Goal: Information Seeking & Learning: Learn about a topic

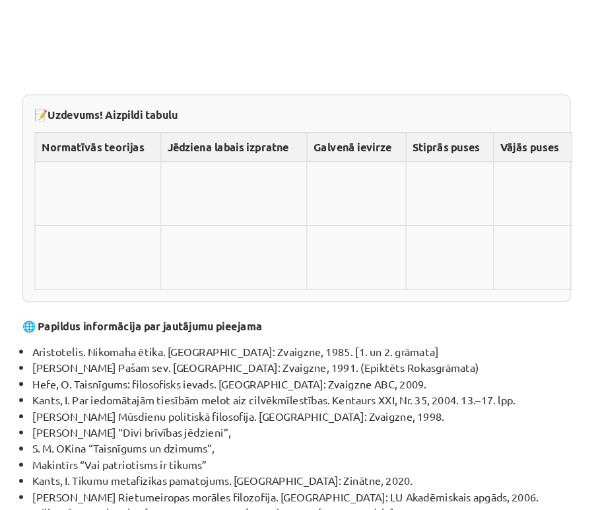
scroll to position [4580, 0]
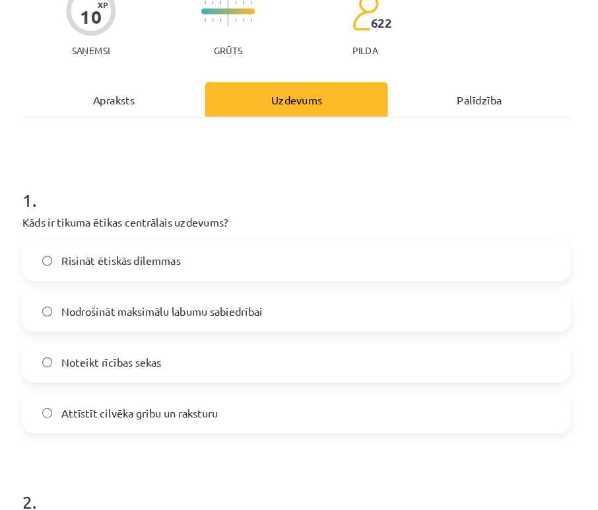
scroll to position [124, 0]
click at [173, 310] on span "Noteikt rīcības sekas" at bounding box center [140, 312] width 86 height 14
click at [174, 356] on span "Attīstīt cilvēka gribu un raksturu" at bounding box center [164, 355] width 135 height 14
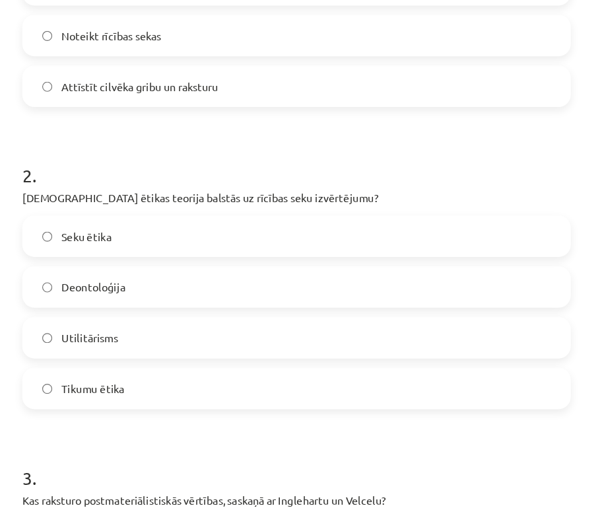
scroll to position [396, 0]
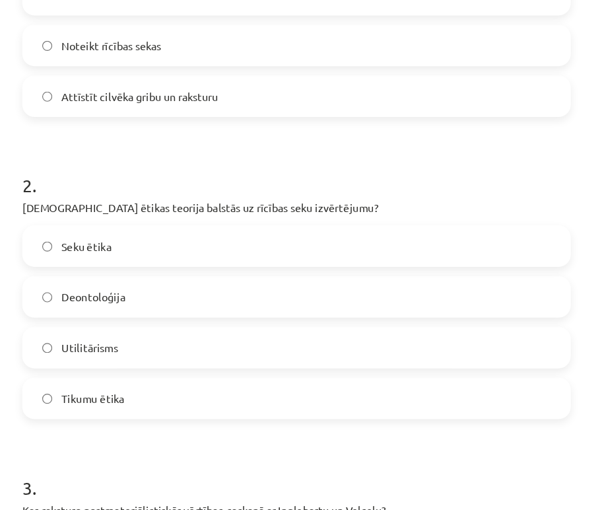
click at [139, 306] on label "Utilitārisms" at bounding box center [299, 298] width 469 height 33
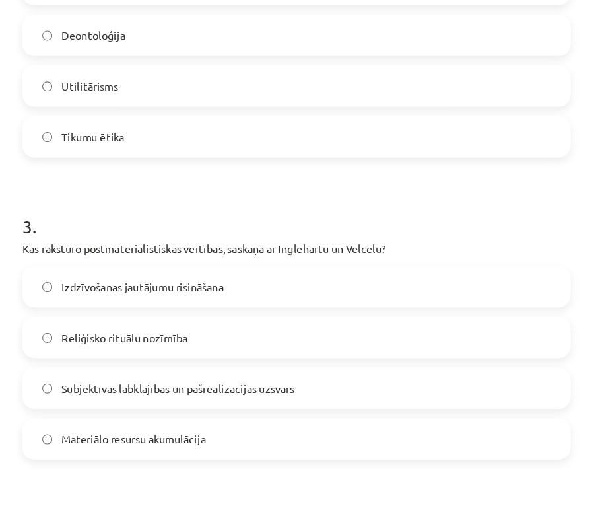
scroll to position [620, 0]
click at [207, 337] on span "Subjektīvās labklājības un pašrealizācijas uzsvars" at bounding box center [197, 335] width 200 height 14
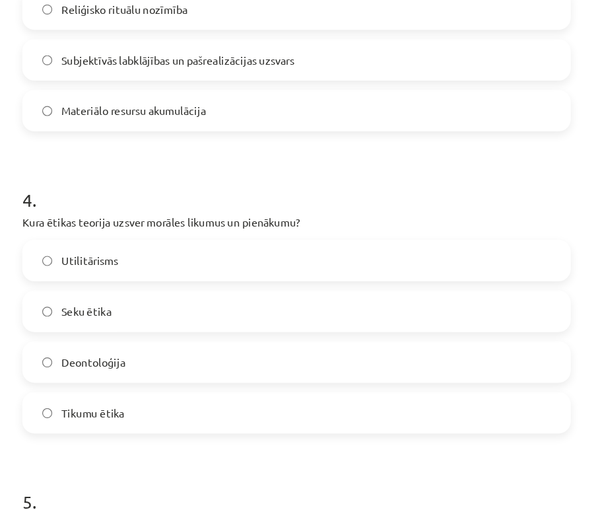
scroll to position [902, 0]
click at [191, 309] on label "Deontoloģija" at bounding box center [299, 311] width 469 height 33
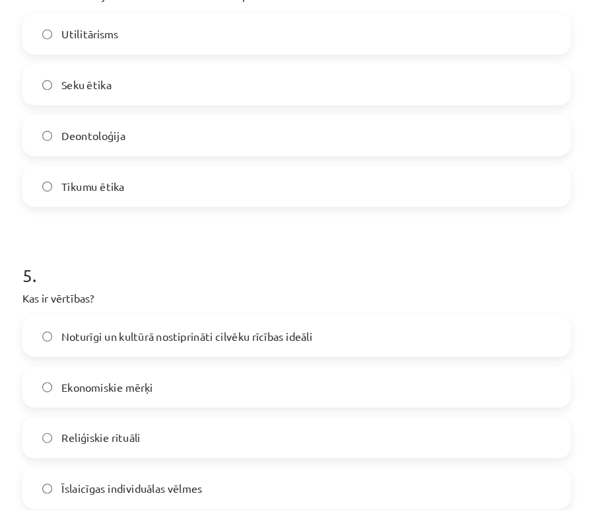
scroll to position [1177, 0]
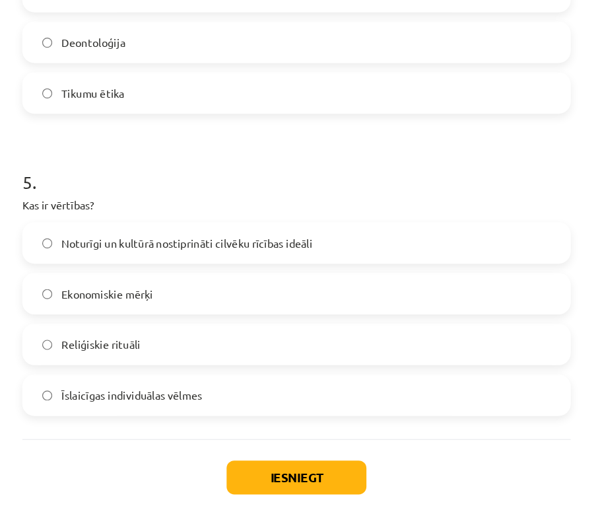
click at [166, 209] on span "Noturīgi un kultūrā nostiprināti cilvēku rīcības ideāli" at bounding box center [205, 209] width 216 height 14
click at [296, 406] on button "Iesniegt" at bounding box center [299, 410] width 120 height 29
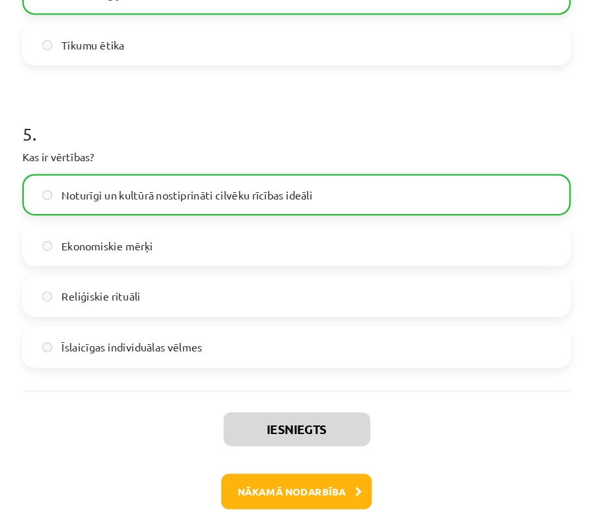
scroll to position [820, 0]
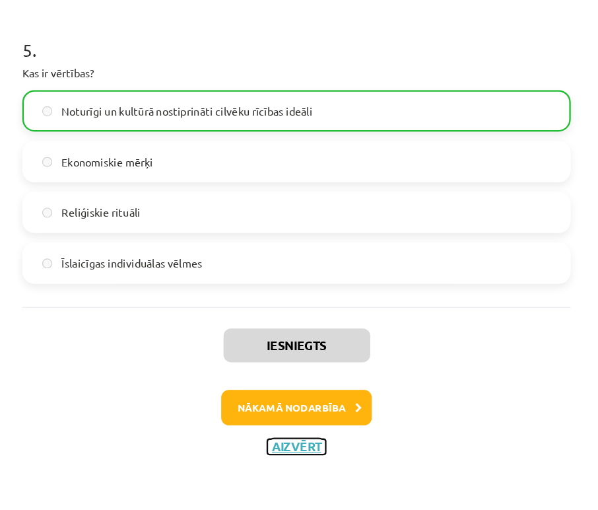
click at [301, 452] on button "Aizvērt" at bounding box center [299, 455] width 50 height 13
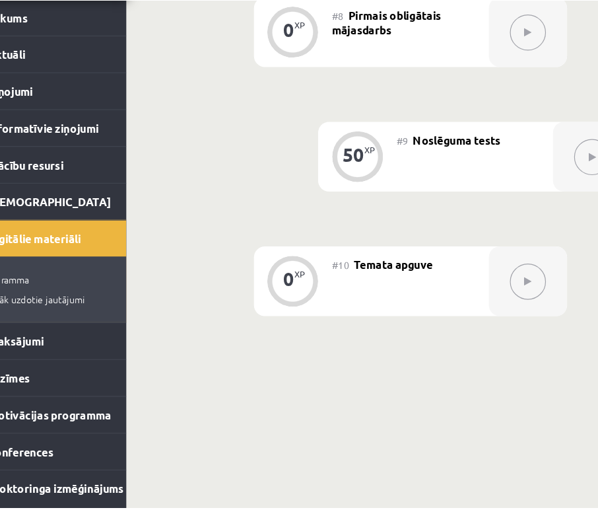
scroll to position [931, 0]
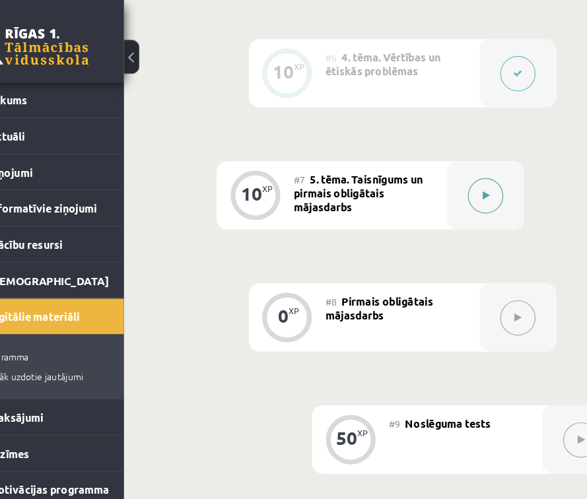
click at [468, 172] on button at bounding box center [462, 168] width 30 height 30
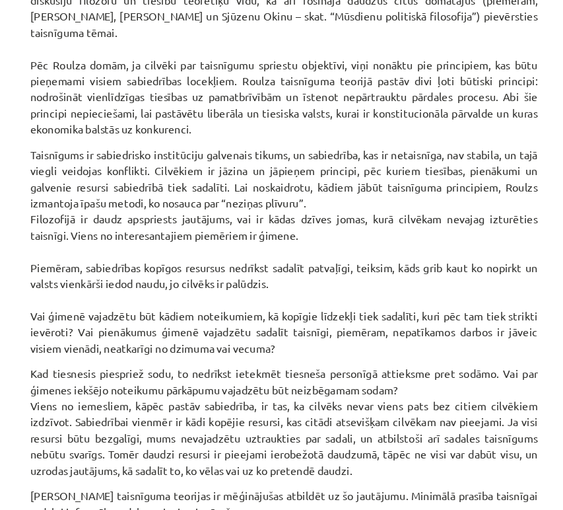
scroll to position [1504, 0]
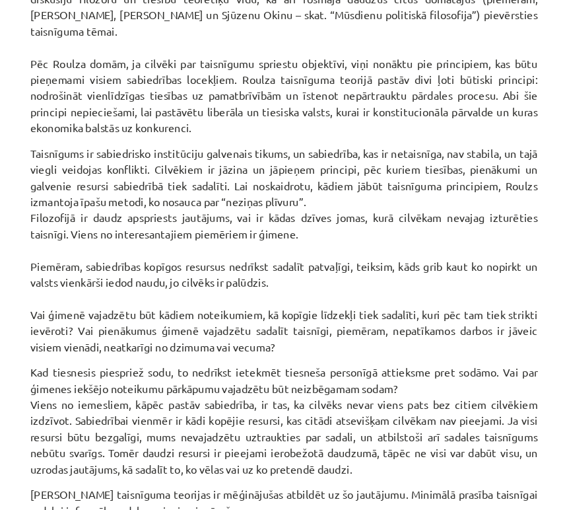
click at [197, 360] on p "Taisnīgums ir sabiedrisko institūciju galvenais tikums, un sabiedrība, kas ir n…" at bounding box center [281, 287] width 437 height 180
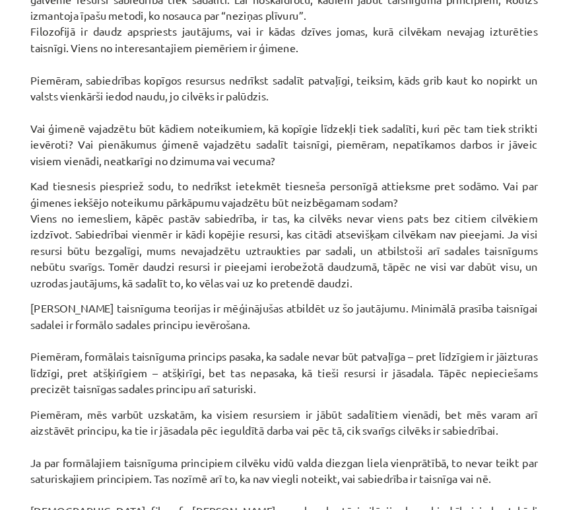
scroll to position [1665, 0]
click at [310, 291] on p "Kad tiesnesis piespriež sodu, to nedrīkst ietekmēt tiesneša personīgā attieksme…" at bounding box center [281, 273] width 437 height 97
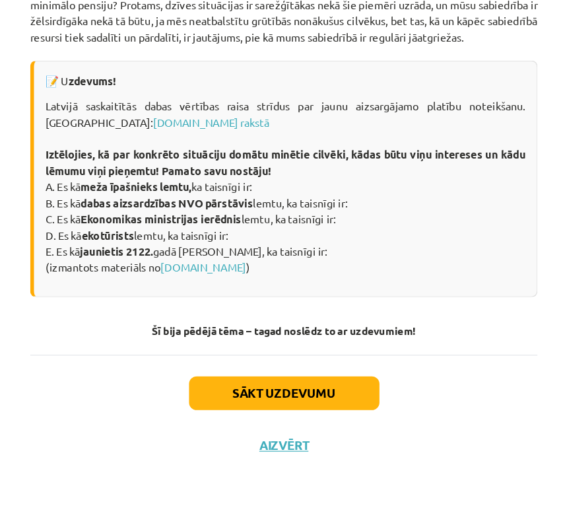
scroll to position [2204, 0]
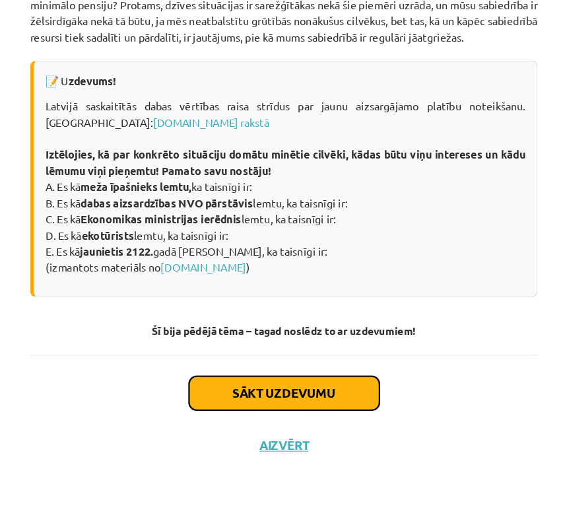
click at [256, 411] on button "Sākt uzdevumu" at bounding box center [282, 409] width 164 height 29
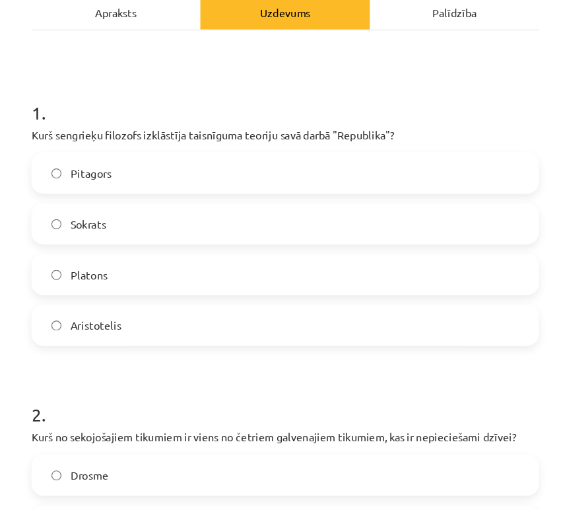
scroll to position [148, 0]
click at [165, 85] on div "Apraksts" at bounding box center [135, 82] width 145 height 30
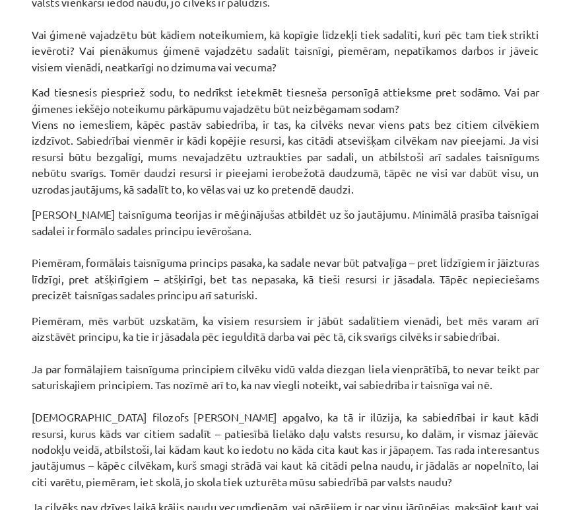
scroll to position [2204, 0]
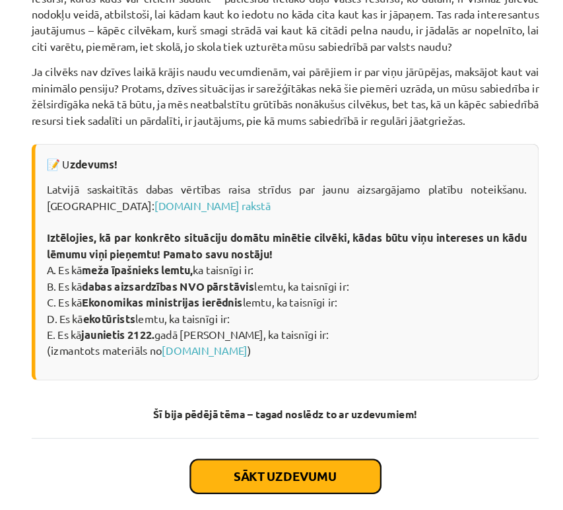
click at [269, 406] on button "Sākt uzdevumu" at bounding box center [282, 409] width 164 height 29
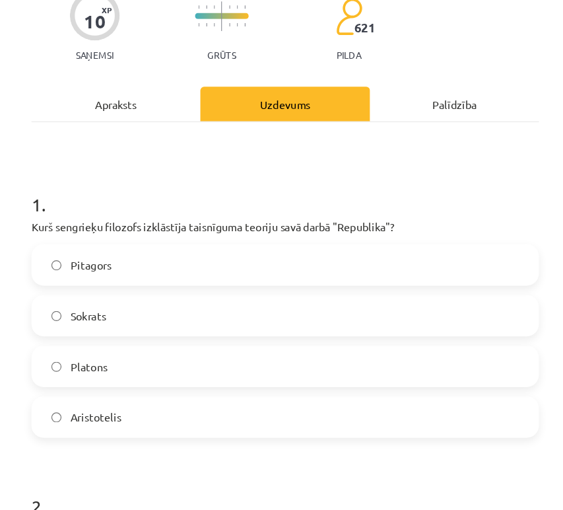
scroll to position [147, 0]
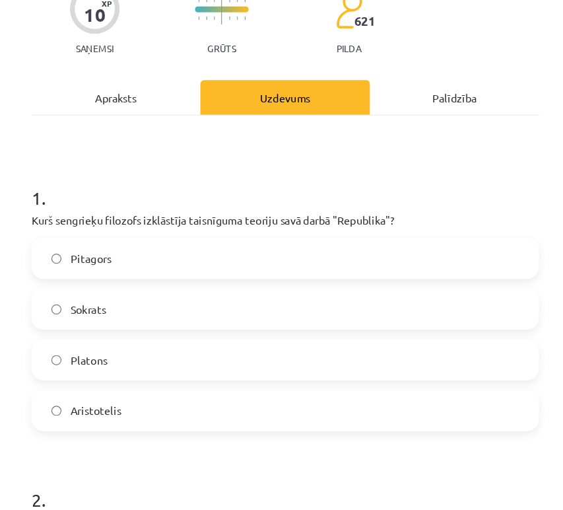
click at [133, 314] on label "Platons" at bounding box center [282, 309] width 434 height 33
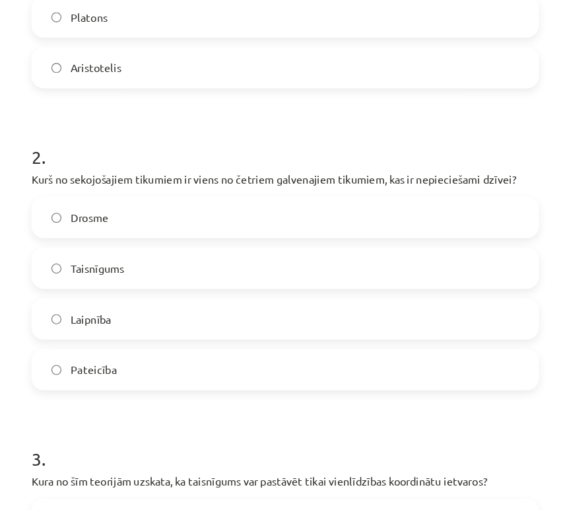
scroll to position [444, 0]
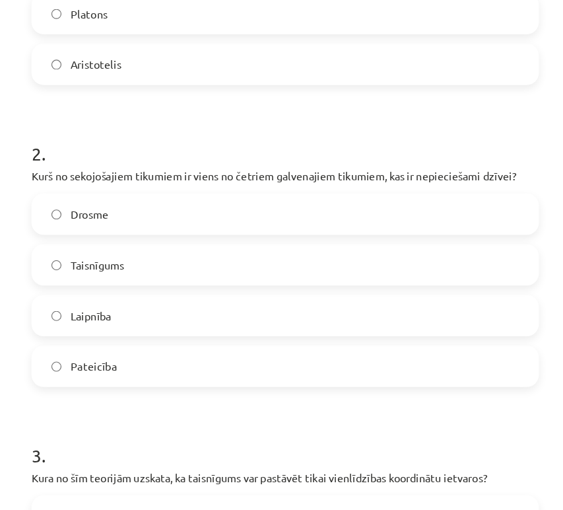
click at [164, 225] on label "Taisnīgums" at bounding box center [282, 227] width 434 height 33
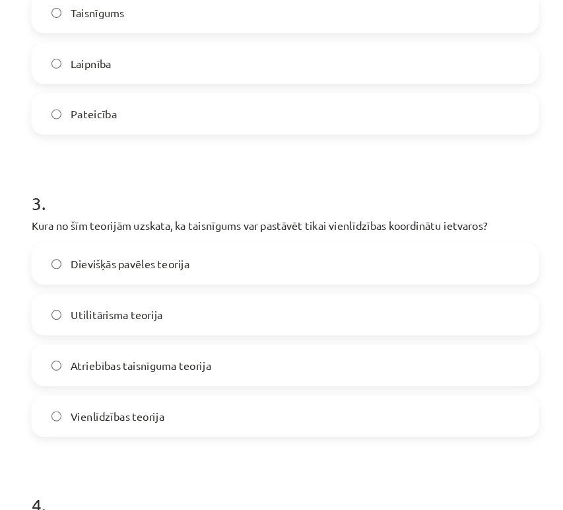
scroll to position [662, 0]
click at [147, 350] on span "Vienlīdzības teorija" at bounding box center [137, 357] width 81 height 14
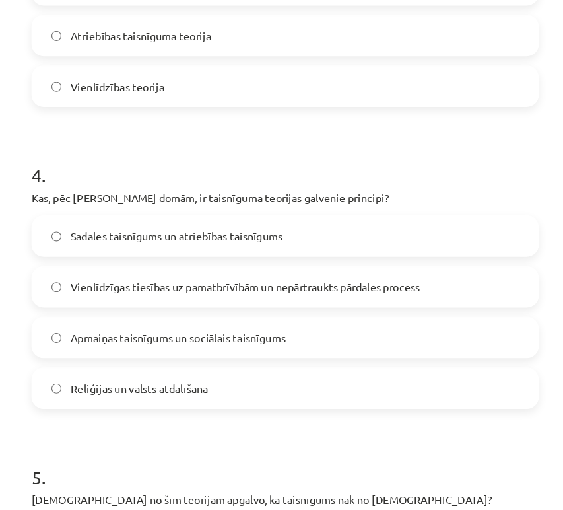
scroll to position [922, 0]
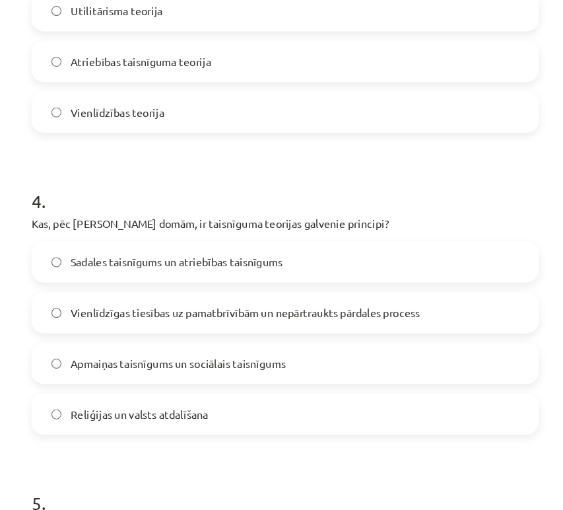
click at [229, 270] on span "Vienlīdzīgas tiesības uz pamatbrīvībām un nepārtraukts pārdales process" at bounding box center [247, 269] width 301 height 14
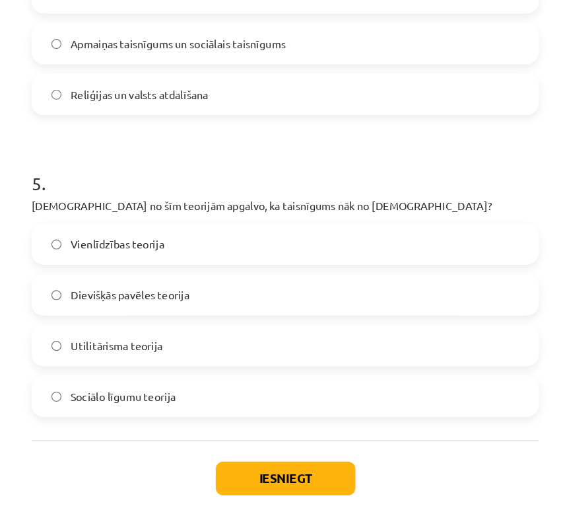
scroll to position [1198, 0]
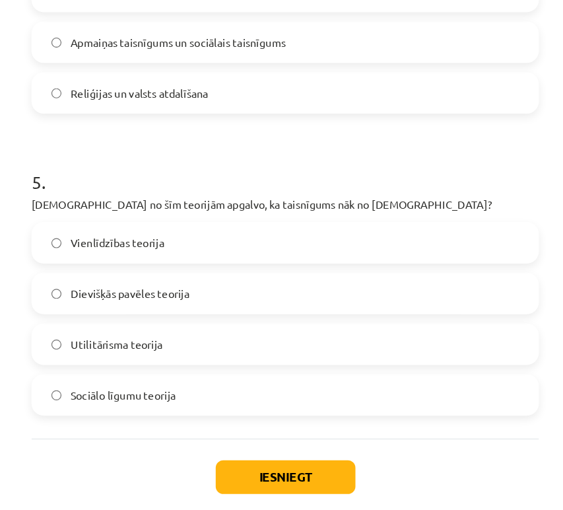
click at [126, 247] on span "Dievišķās pavēles teorija" at bounding box center [148, 253] width 102 height 14
click at [261, 410] on button "Iesniegt" at bounding box center [282, 410] width 120 height 29
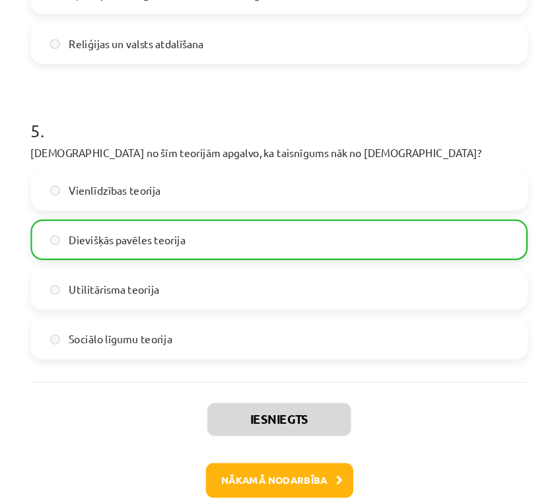
scroll to position [931, 0]
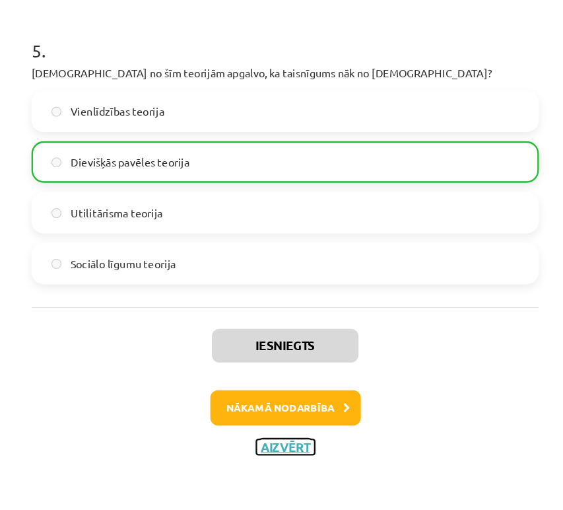
click at [284, 450] on button "Aizvērt" at bounding box center [282, 455] width 50 height 13
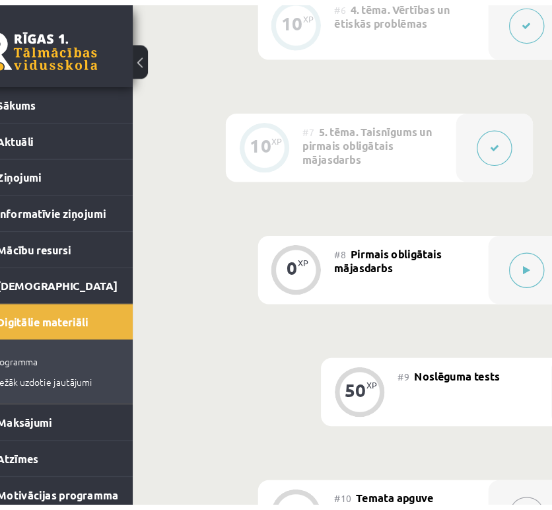
scroll to position [972, 0]
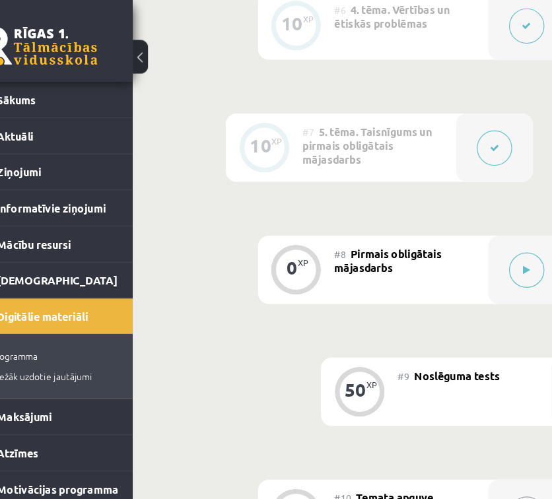
click at [159, 48] on button at bounding box center [157, 48] width 13 height 29
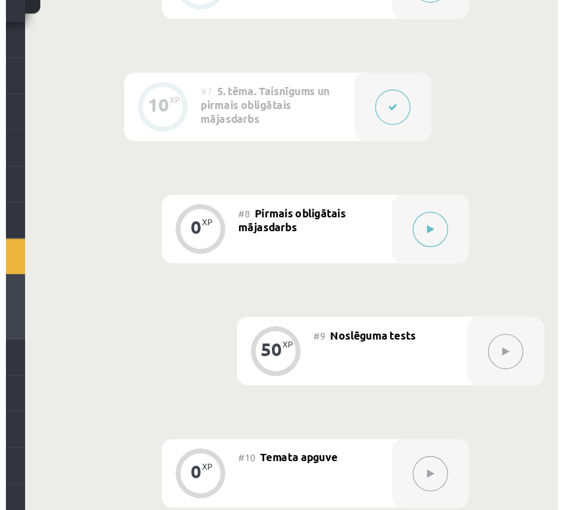
scroll to position [903, 0]
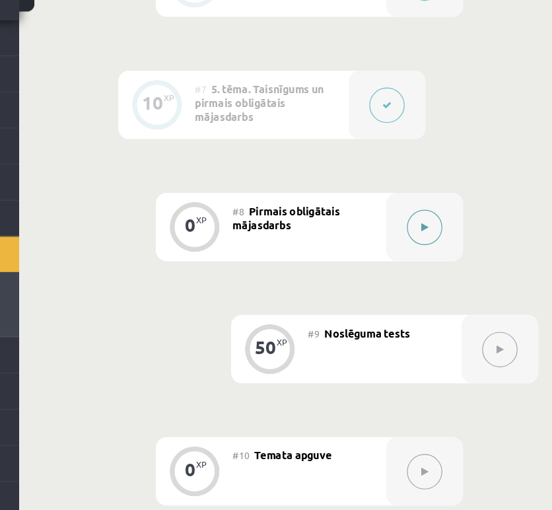
click at [404, 246] on icon at bounding box center [402, 249] width 6 height 8
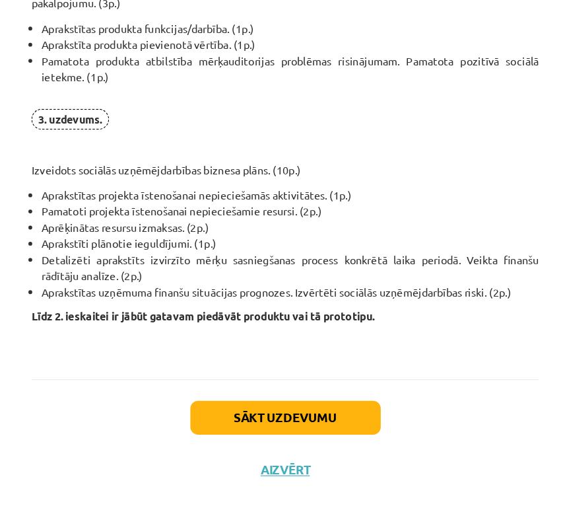
scroll to position [1085, 0]
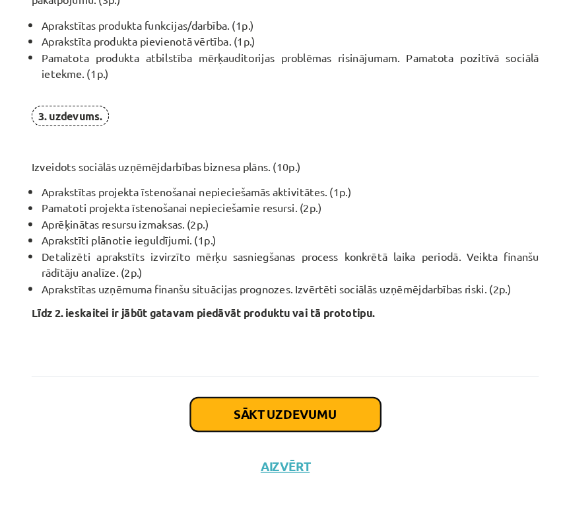
click at [261, 400] on button "Sākt uzdevumu" at bounding box center [282, 409] width 164 height 29
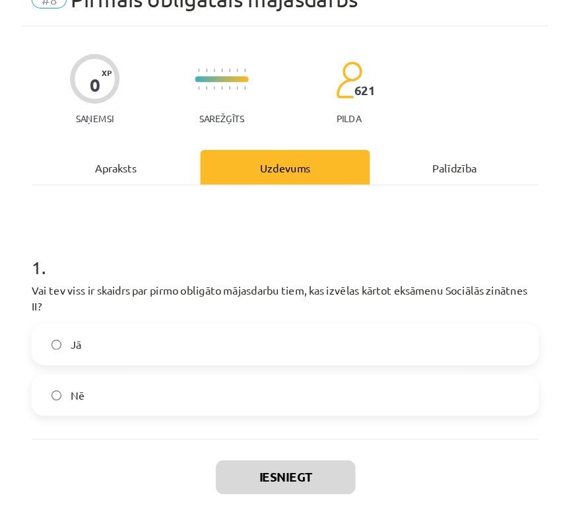
scroll to position [903, 0]
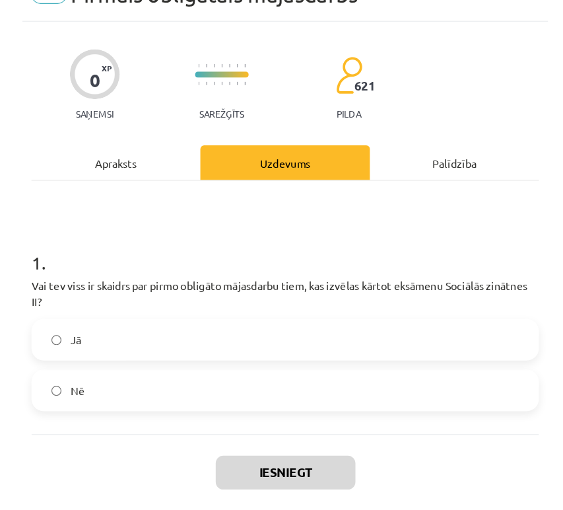
click at [254, 293] on label "Jā" at bounding box center [282, 295] width 434 height 33
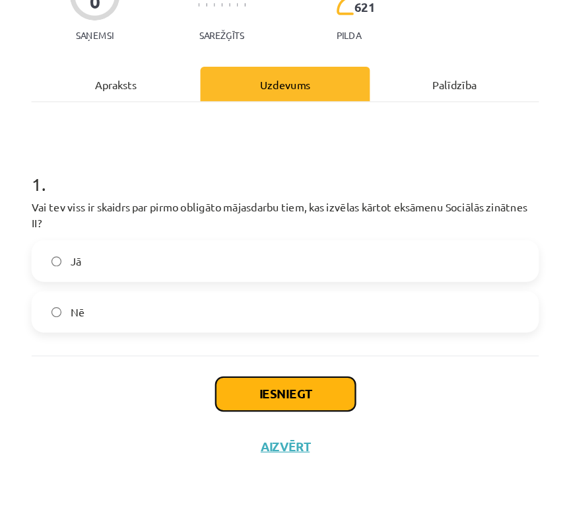
click at [265, 405] on button "Iesniegt" at bounding box center [282, 410] width 120 height 29
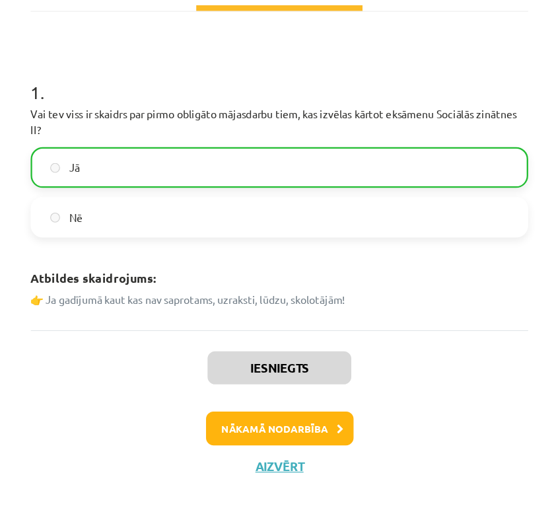
scroll to position [168, 0]
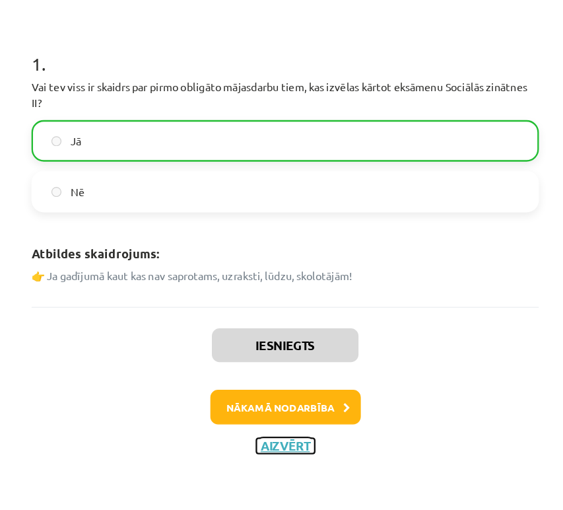
click at [274, 456] on button "Aizvērt" at bounding box center [282, 454] width 50 height 13
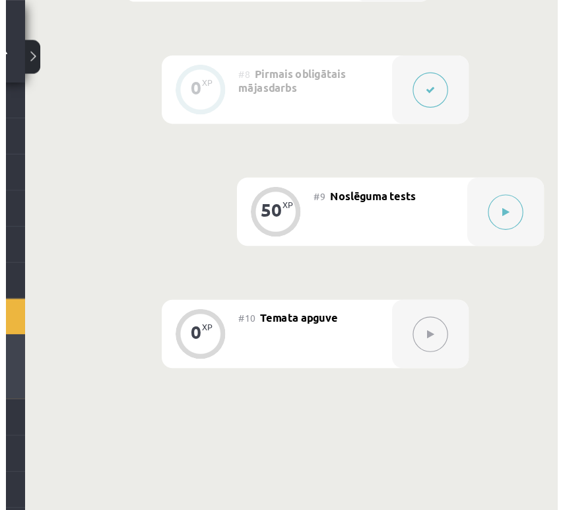
scroll to position [1071, 0]
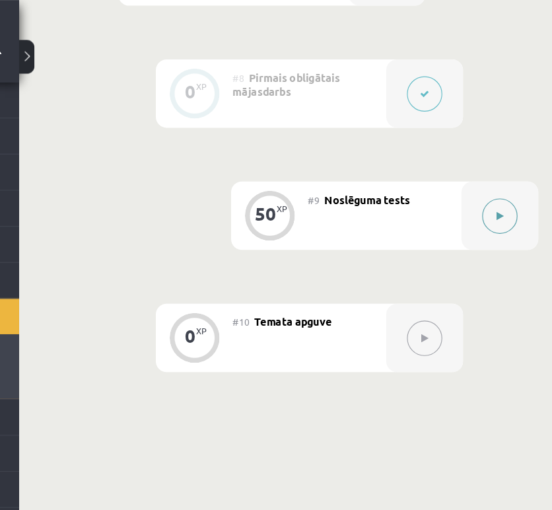
click at [464, 184] on icon at bounding box center [467, 186] width 6 height 8
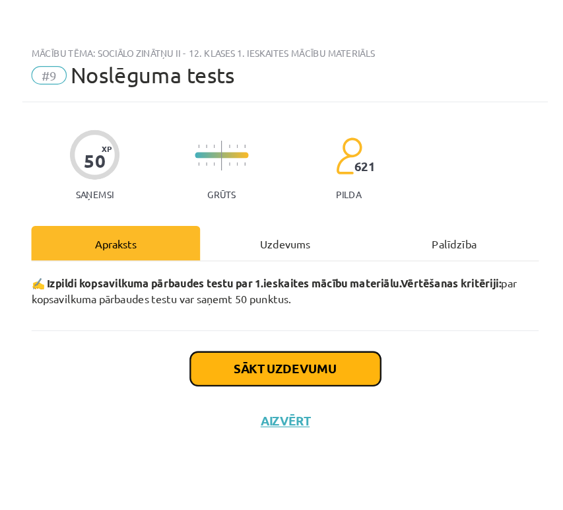
click at [300, 316] on button "Sākt uzdevumu" at bounding box center [282, 317] width 164 height 29
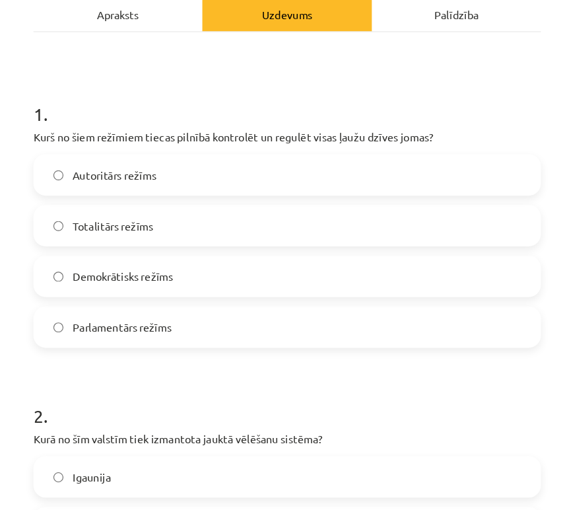
scroll to position [125, 0]
click at [131, 264] on span "Totalitārs režīms" at bounding box center [131, 267] width 69 height 14
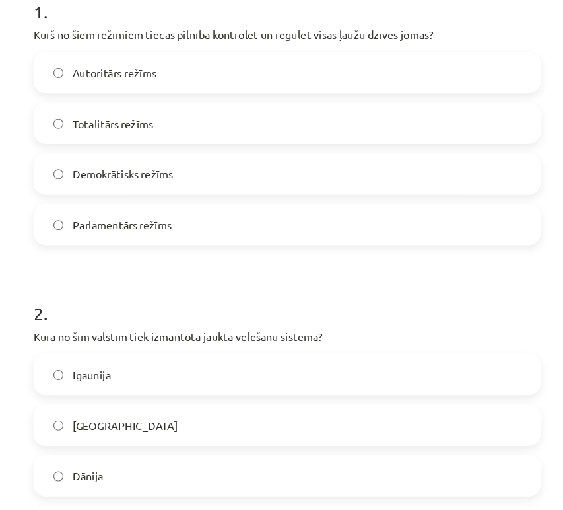
scroll to position [316, 0]
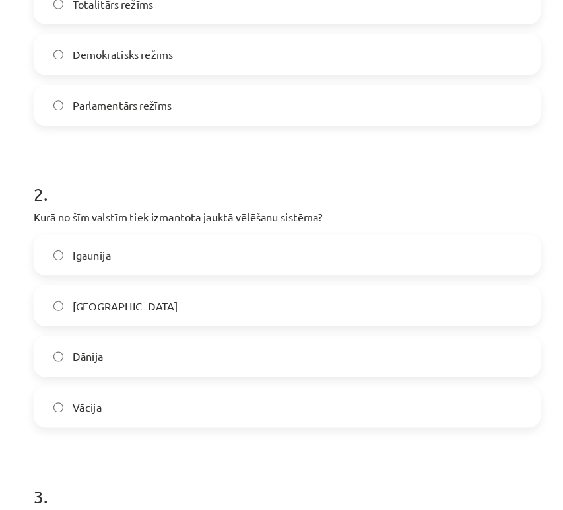
click at [133, 377] on label "Dānija" at bounding box center [282, 377] width 434 height 33
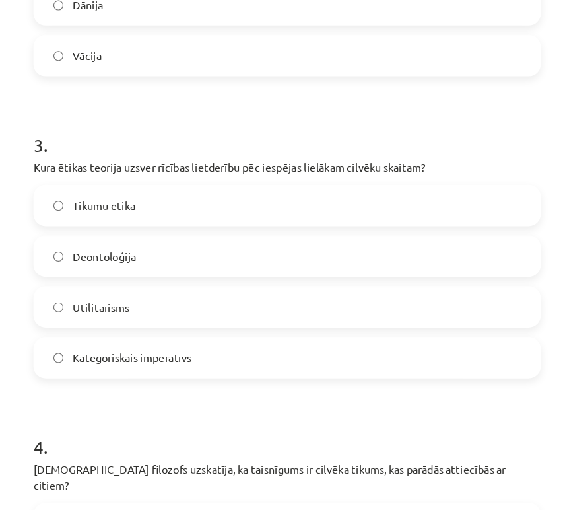
scroll to position [624, 0]
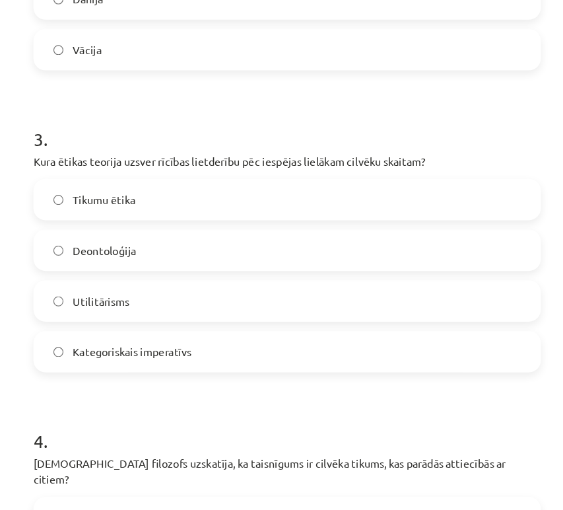
click at [202, 319] on label "Utilitārisms" at bounding box center [282, 330] width 434 height 33
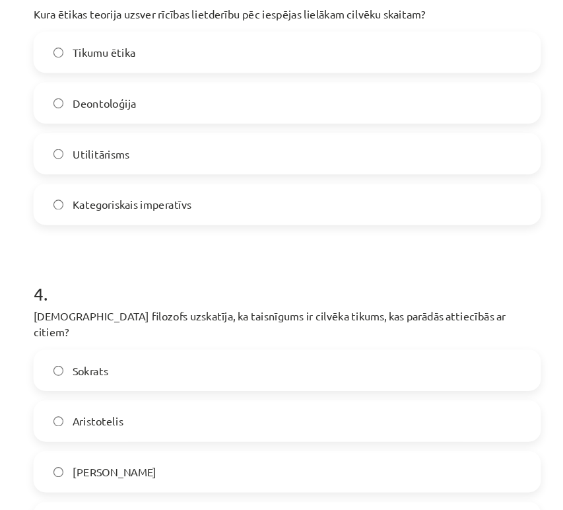
scroll to position [814, 0]
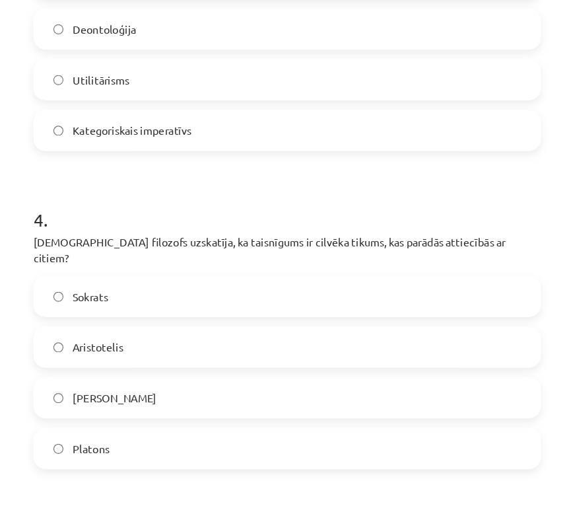
click at [133, 364] on label "Aristotelis" at bounding box center [282, 369] width 434 height 33
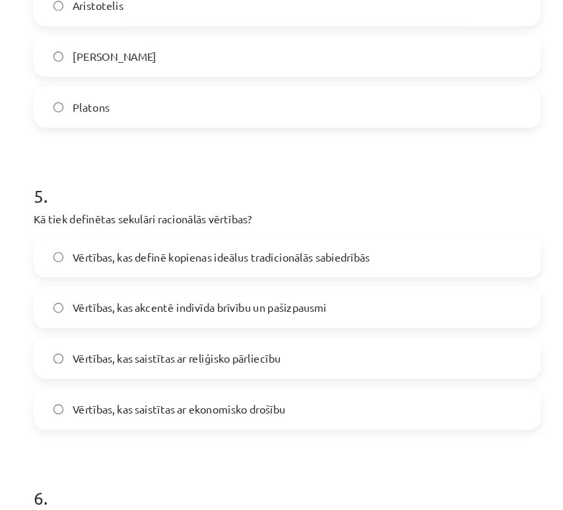
scroll to position [1108, 0]
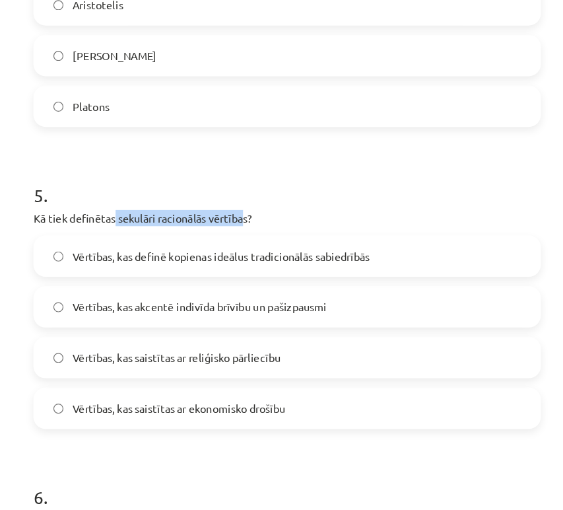
drag, startPoint x: 135, startPoint y: 245, endPoint x: 247, endPoint y: 246, distance: 112.3
click at [247, 252] on p "Kā tiek definētas sekulāri racionālās vērtības?" at bounding box center [281, 259] width 437 height 14
drag, startPoint x: 137, startPoint y: 243, endPoint x: 249, endPoint y: 246, distance: 111.7
click at [249, 252] on p "Kā tiek definētas sekulāri racionālās vērtības?" at bounding box center [281, 259] width 437 height 14
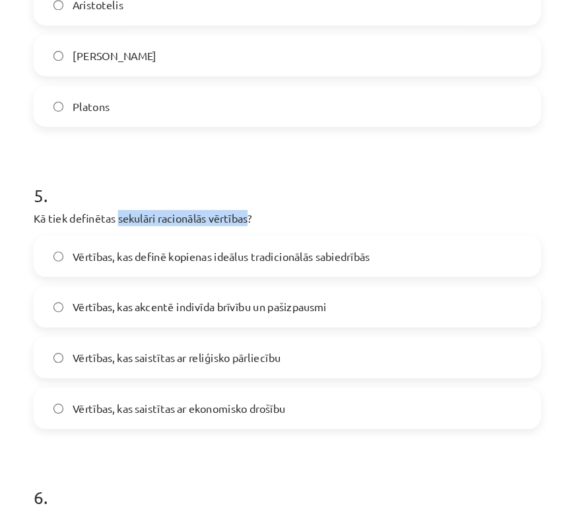
copy p "sekulāri racionālās vērtības"
click at [249, 252] on p "Kā tiek definētas sekulāri racionālās vērtības?" at bounding box center [281, 259] width 437 height 14
click at [202, 329] on span "Vērtības, kas akcentē indivīda brīvību un pašizpausmi" at bounding box center [206, 336] width 219 height 14
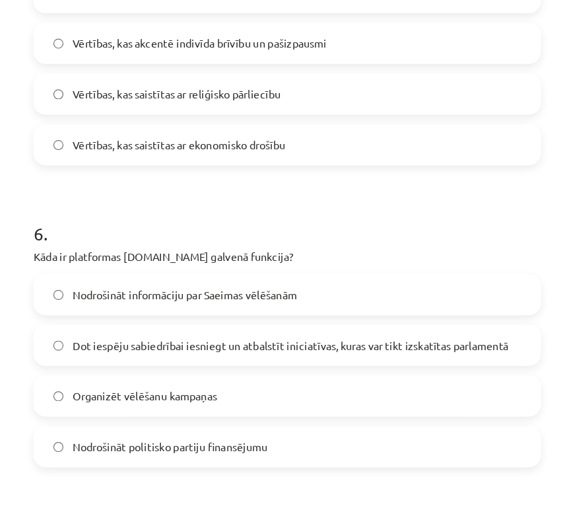
scroll to position [1335, 0]
click at [210, 361] on span "Dot iespēju sabiedrībai iesniegt un atbalstīt iniciatīvas, kuras var tikt izska…" at bounding box center [284, 368] width 375 height 14
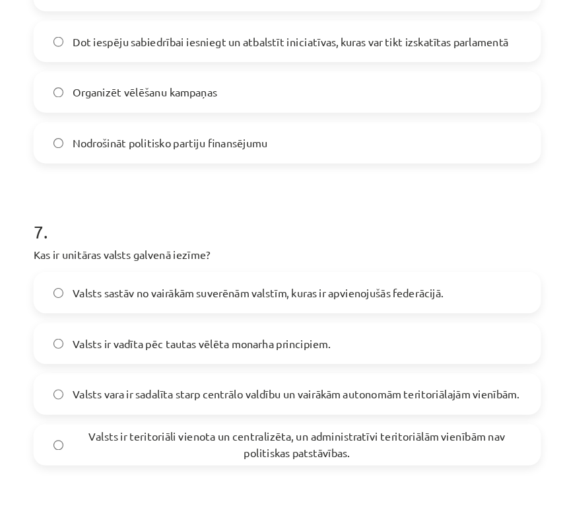
scroll to position [1595, 0]
click at [305, 441] on span "Valsts ir teritoriāli vienota un centralizēta, un administratīvi teritoriālām v…" at bounding box center [290, 455] width 386 height 28
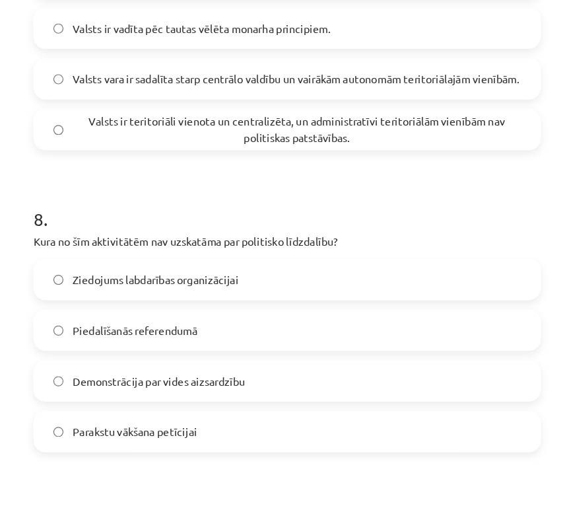
scroll to position [1867, 0]
click at [153, 305] on span "Ziedojums labdarības organizācijai" at bounding box center [168, 312] width 143 height 14
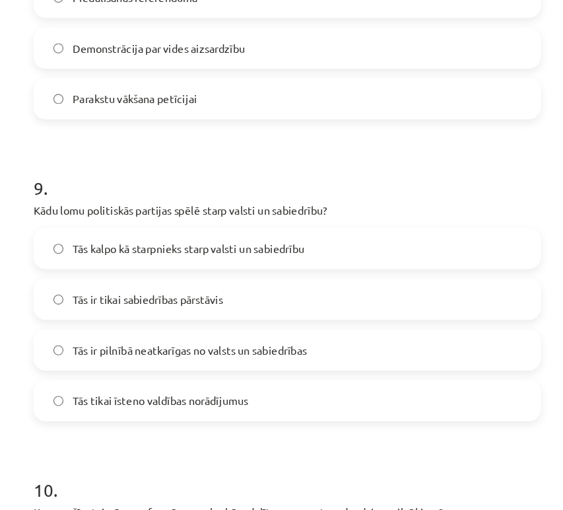
scroll to position [2153, 0]
click at [166, 278] on span "Tās kalpo kā starpnieks starp valsti un sabiedrību" at bounding box center [196, 285] width 199 height 14
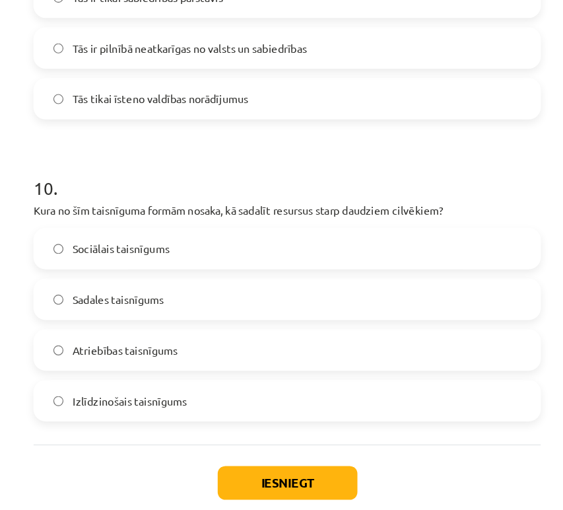
scroll to position [2411, 0]
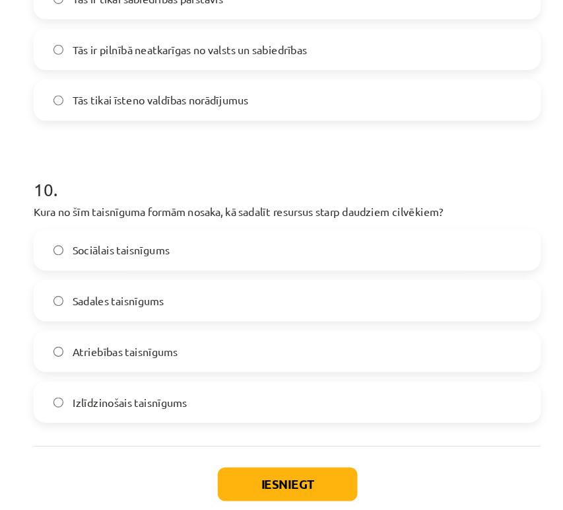
click at [199, 403] on label "Izlīdzinošais taisnīgums" at bounding box center [282, 417] width 434 height 33
click at [225, 314] on label "Sadales taisnīgums" at bounding box center [282, 330] width 434 height 33
click at [264, 484] on button "Iesniegt" at bounding box center [282, 488] width 120 height 29
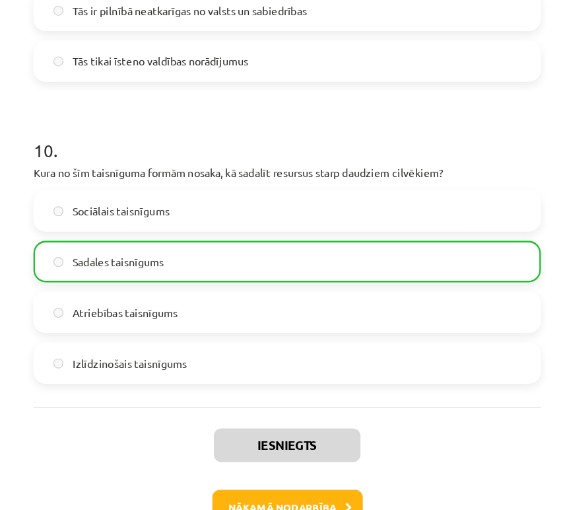
scroll to position [2517, 0]
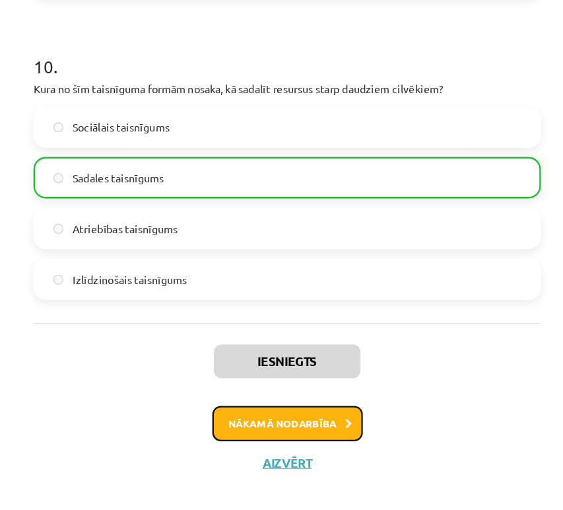
click at [281, 426] on button "Nākamā nodarbība" at bounding box center [281, 436] width 129 height 30
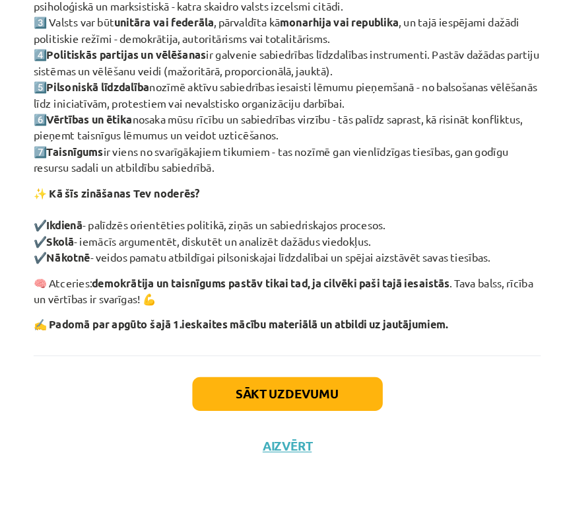
scroll to position [1071, 0]
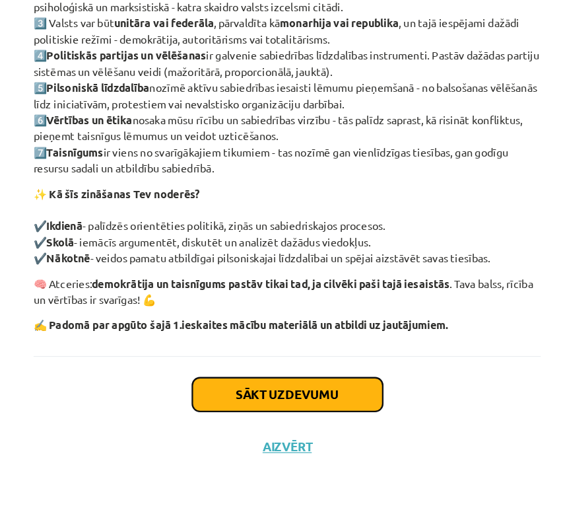
click at [291, 412] on button "Sākt uzdevumu" at bounding box center [282, 410] width 164 height 29
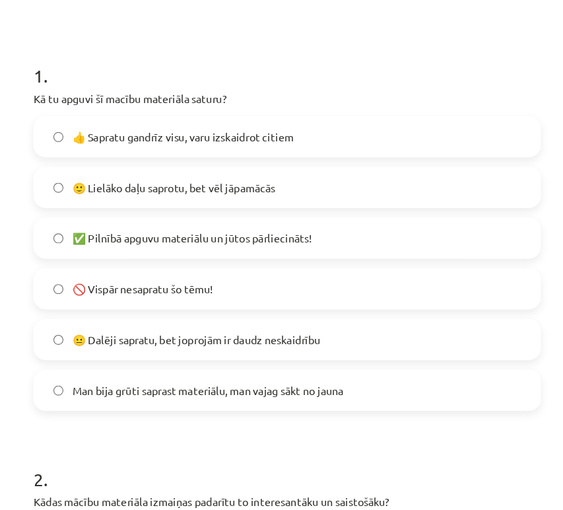
scroll to position [231, 0]
click at [237, 157] on span "🙂 Lielāko daļu saprotu, bet vēl jāpamācās" at bounding box center [184, 161] width 174 height 14
click at [240, 117] on span "👍 Sapratu gandrīz visu, varu izskaidrot citiem" at bounding box center [192, 117] width 190 height 14
click at [226, 159] on span "🙂 Lielāko daļu saprotu, bet vēl jāpamācās" at bounding box center [184, 161] width 174 height 14
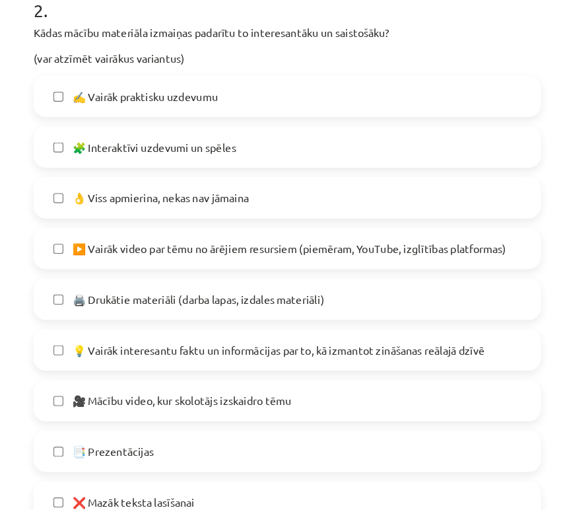
scroll to position [633, 0]
click at [218, 134] on label "🧩 Interaktīvi uzdevumi un spēles" at bounding box center [282, 126] width 434 height 33
click at [212, 169] on span "👌 Viss apmierina, nekas nav jāmaina" at bounding box center [173, 171] width 152 height 14
click at [217, 126] on span "🧩 Interaktīvi uzdevumi un spēles" at bounding box center [167, 127] width 141 height 14
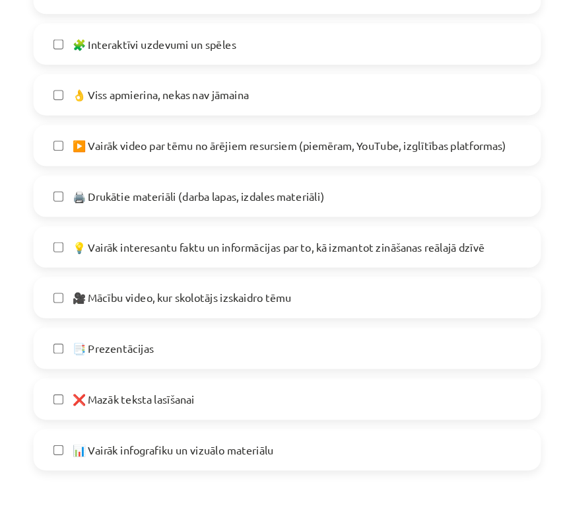
scroll to position [725, 0]
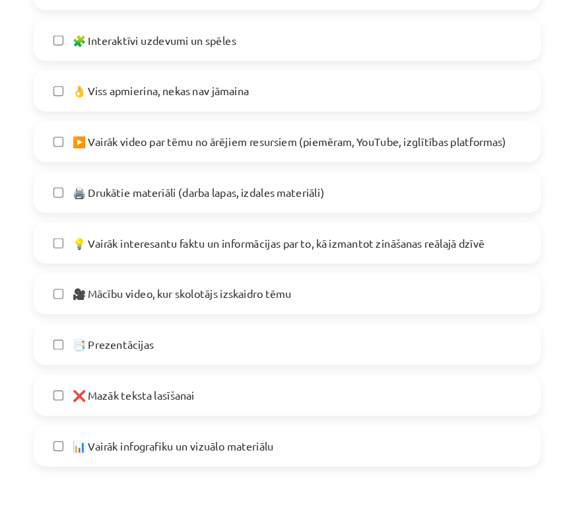
click at [151, 339] on span "❌ Mazāk teksta lasīšanai" at bounding box center [149, 340] width 105 height 14
click at [180, 382] on span "📊 Vairāk infografiku un vizuālo materiālu" at bounding box center [183, 384] width 173 height 14
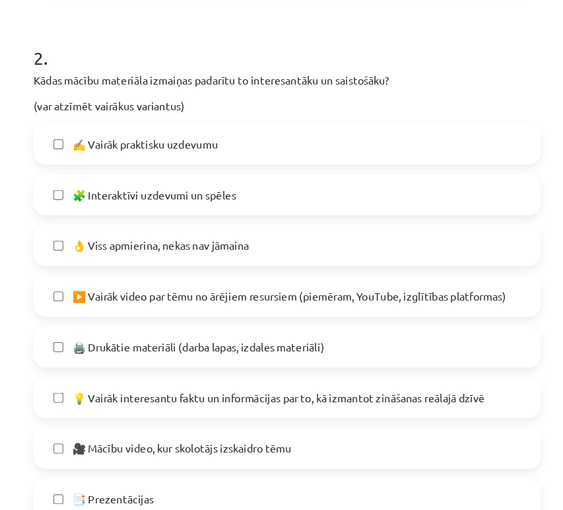
scroll to position [583, 0]
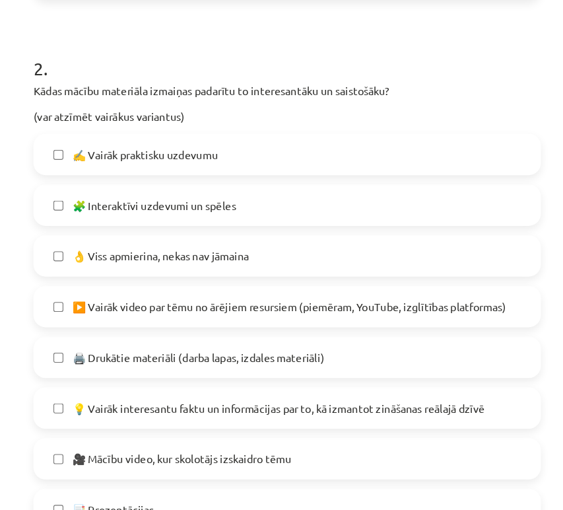
click at [219, 215] on span "👌 Viss apmierina, nekas nav jāmaina" at bounding box center [173, 220] width 152 height 14
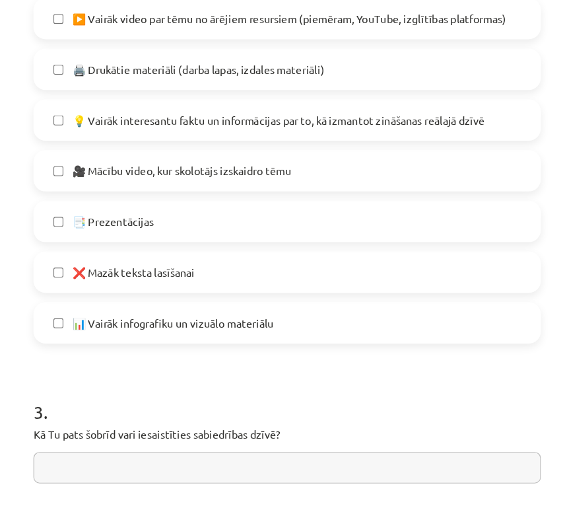
scroll to position [1001, 0]
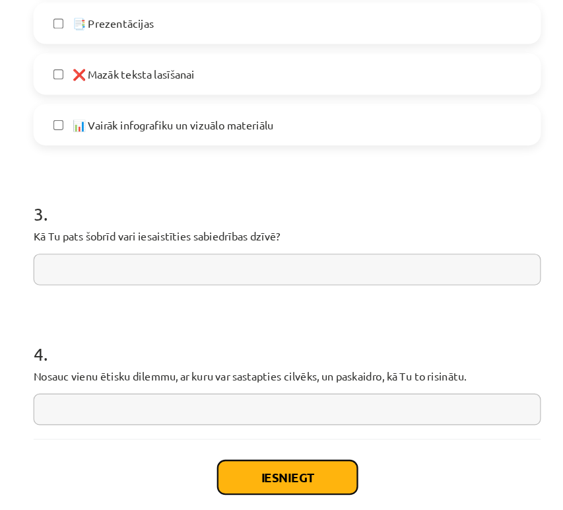
click at [264, 410] on button "Iesniegt" at bounding box center [282, 410] width 120 height 29
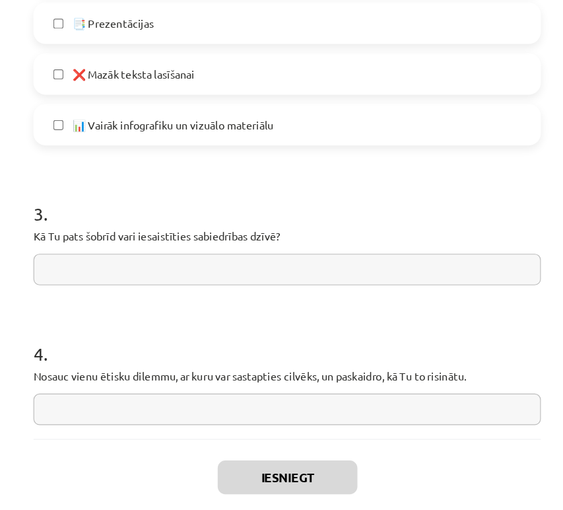
scroll to position [1041, 0]
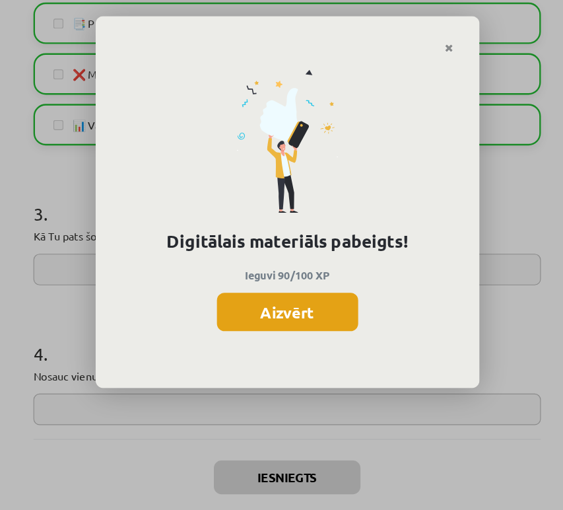
click at [293, 268] on button "Aizvērt" at bounding box center [282, 268] width 122 height 33
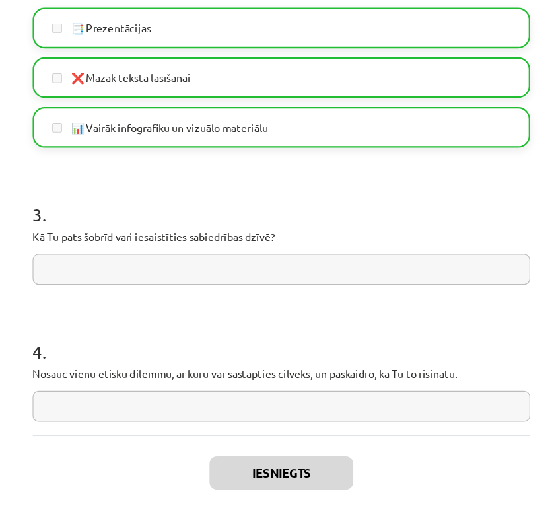
scroll to position [1081, 0]
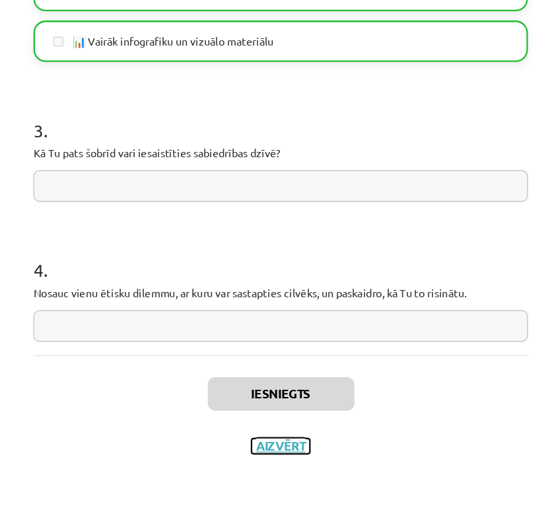
click at [267, 451] on button "Aizvērt" at bounding box center [276, 454] width 50 height 13
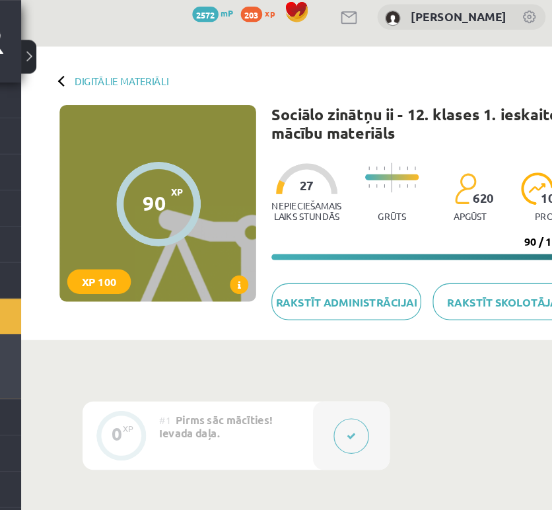
scroll to position [11, 0]
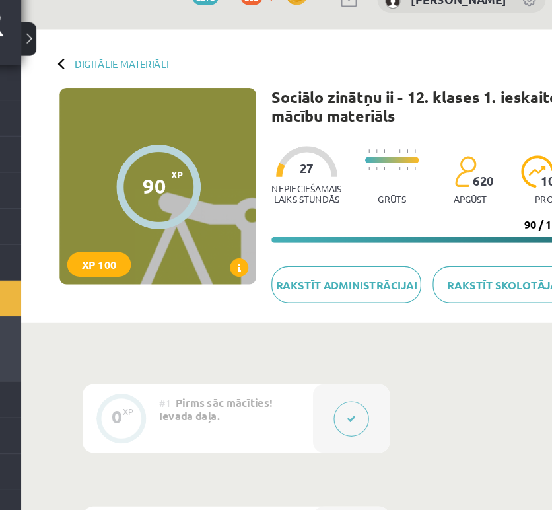
click at [239, 242] on icon at bounding box center [240, 246] width 3 height 8
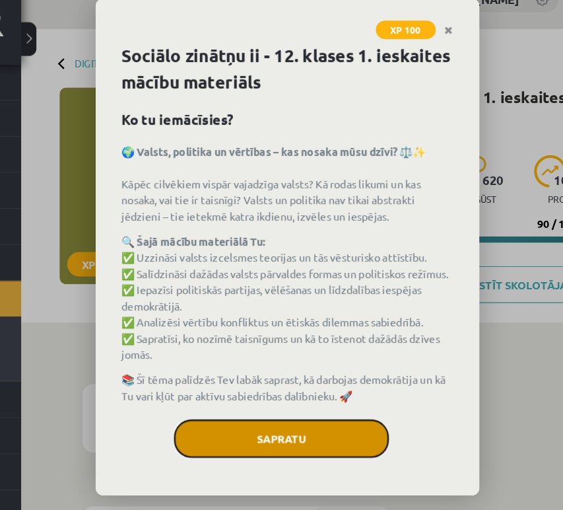
click at [281, 407] on button "Sapratu" at bounding box center [276, 392] width 185 height 33
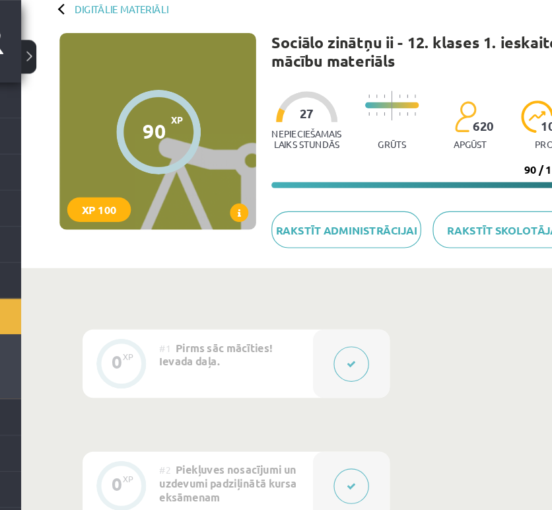
scroll to position [0, 0]
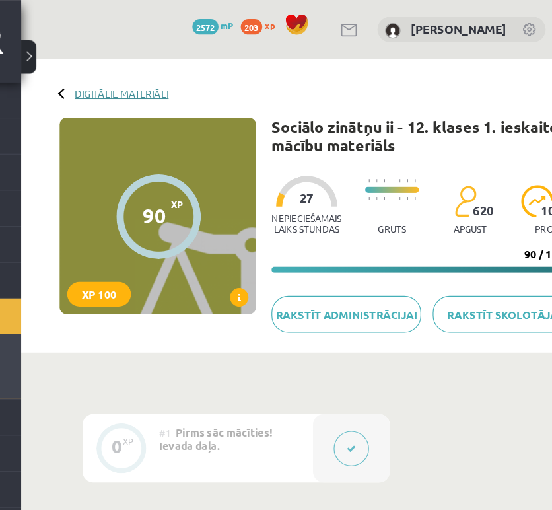
click at [145, 85] on link "Digitālie materiāli" at bounding box center [139, 80] width 81 height 10
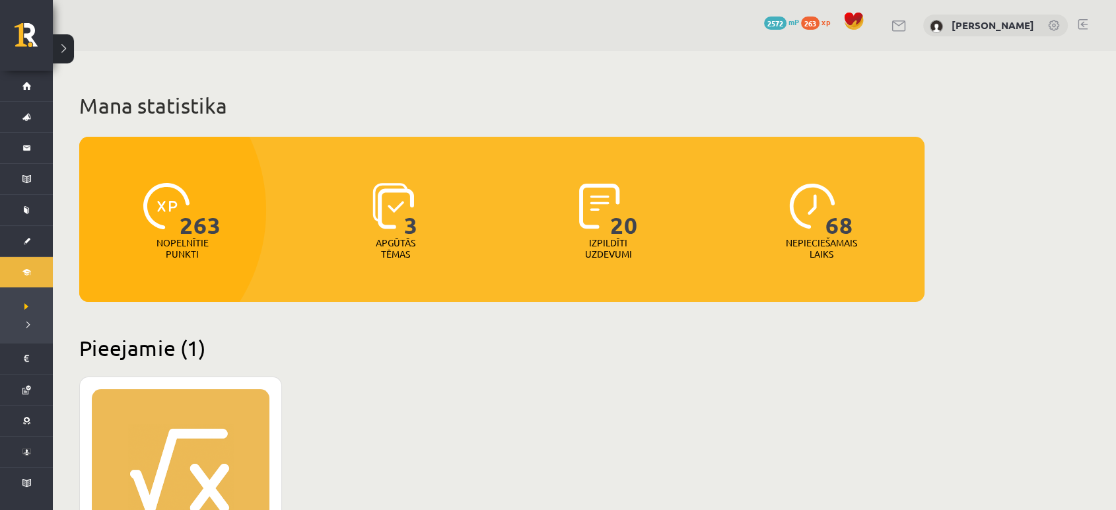
click at [66, 44] on button at bounding box center [63, 48] width 21 height 29
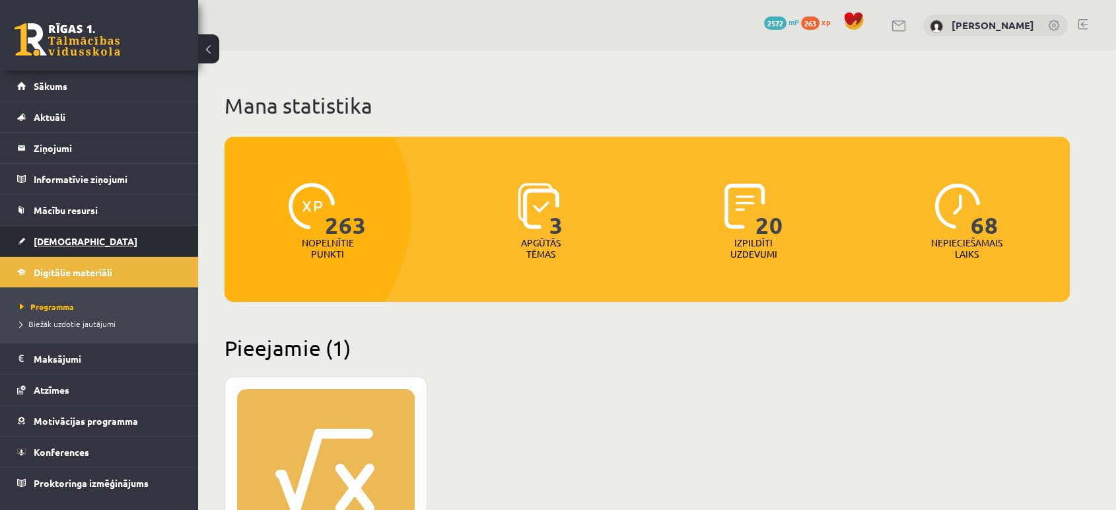
click at [83, 231] on link "[DEMOGRAPHIC_DATA]" at bounding box center [99, 241] width 164 height 30
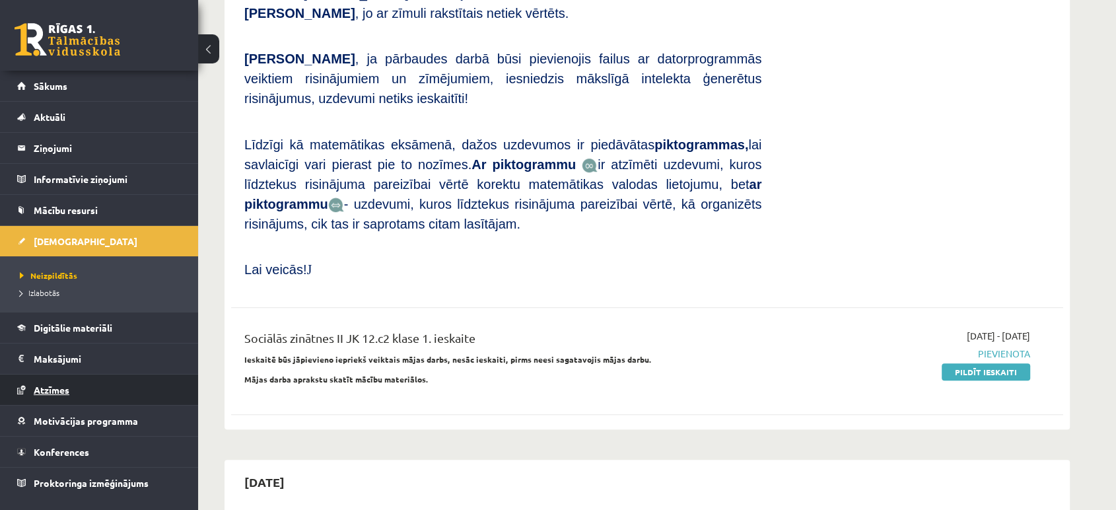
scroll to position [700, 0]
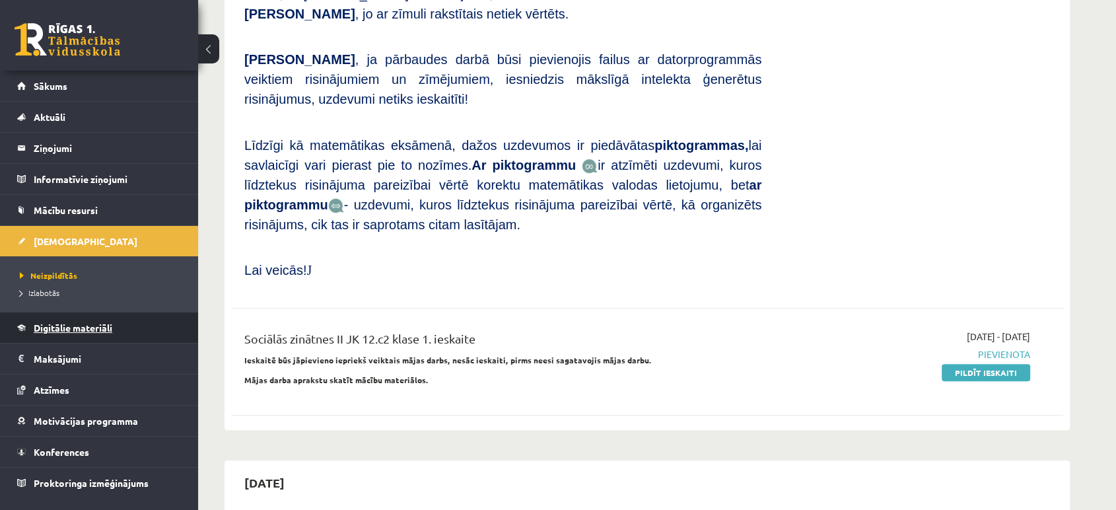
click at [63, 330] on span "Digitālie materiāli" at bounding box center [73, 328] width 79 height 12
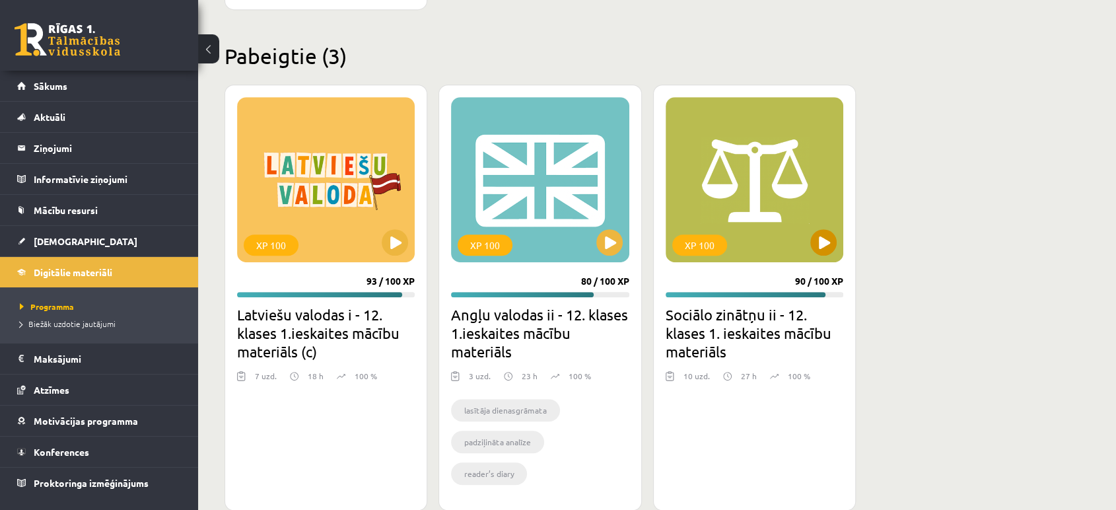
click at [552, 116] on div "XP 100" at bounding box center [755, 179] width 178 height 165
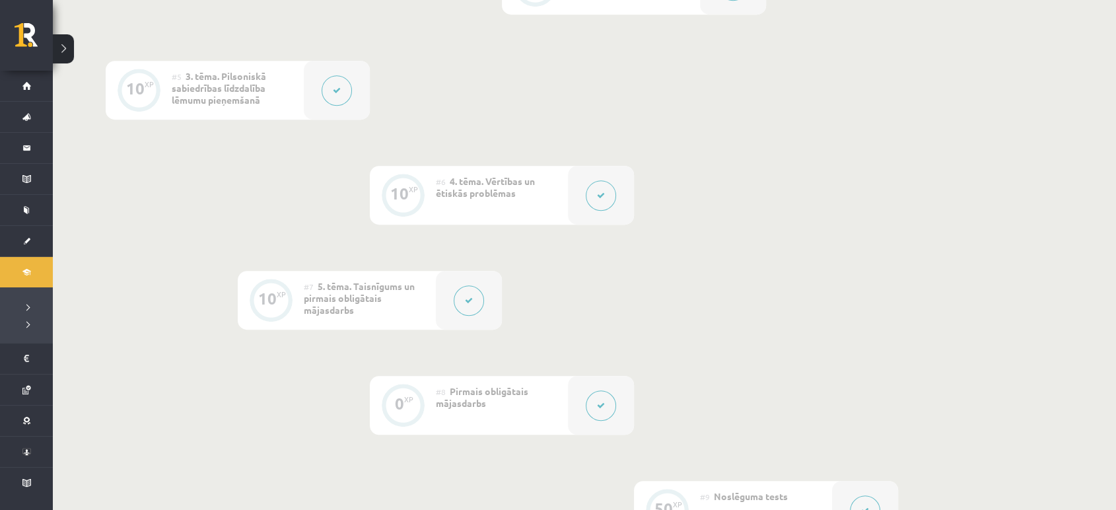
scroll to position [716, 0]
click at [63, 57] on button at bounding box center [63, 48] width 21 height 29
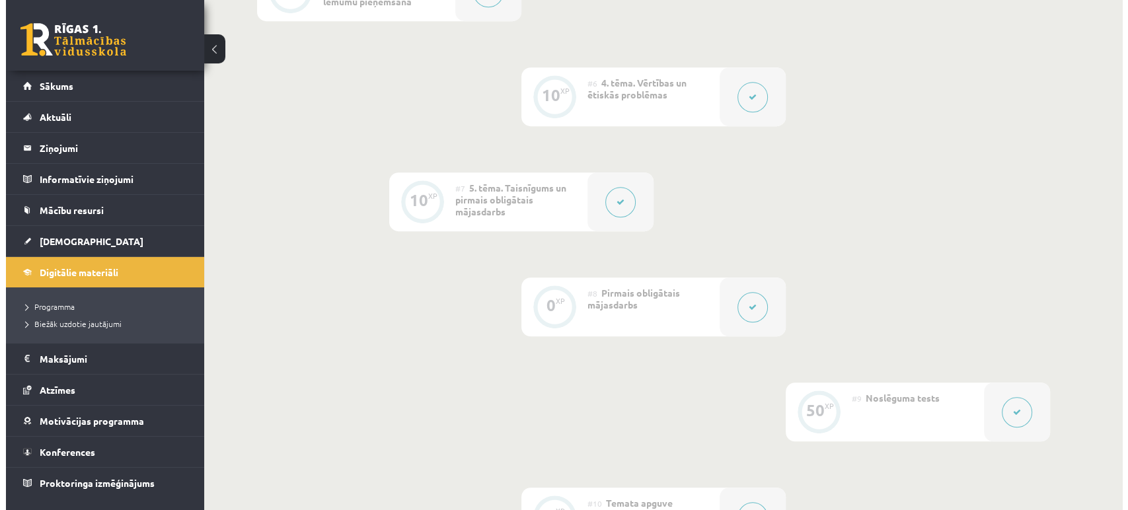
scroll to position [807, 0]
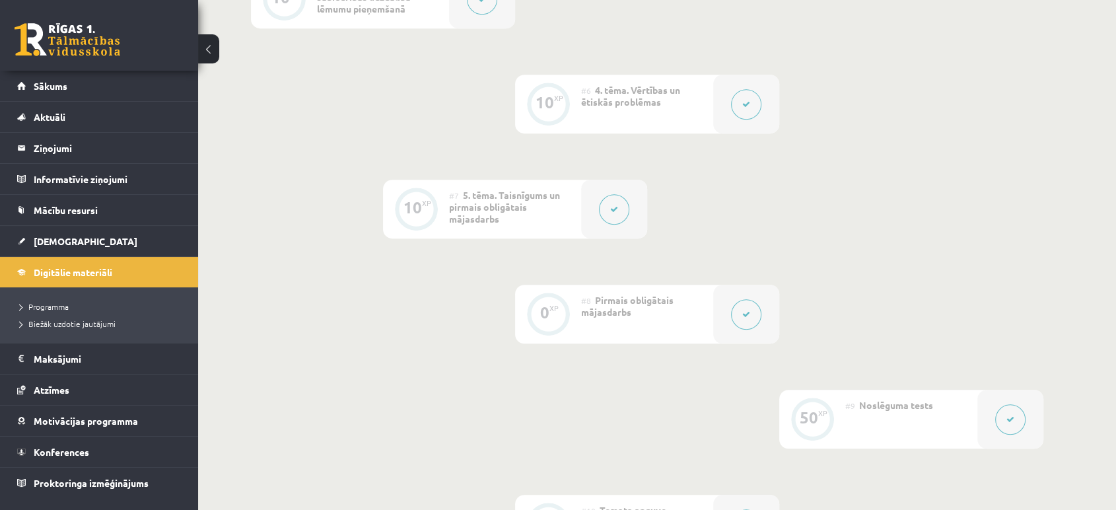
click at [748, 335] on div at bounding box center [746, 314] width 66 height 59
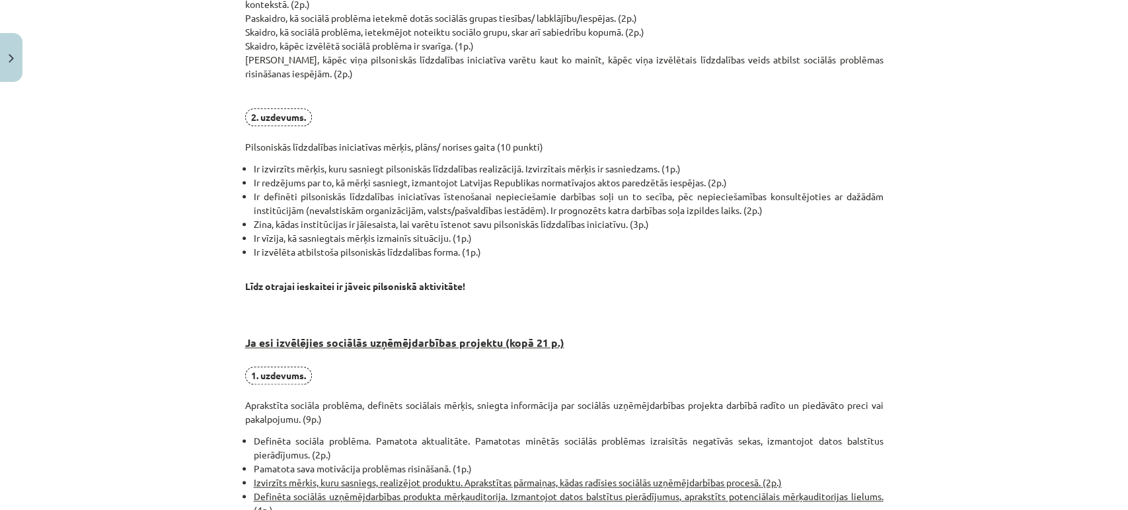
scroll to position [469, 0]
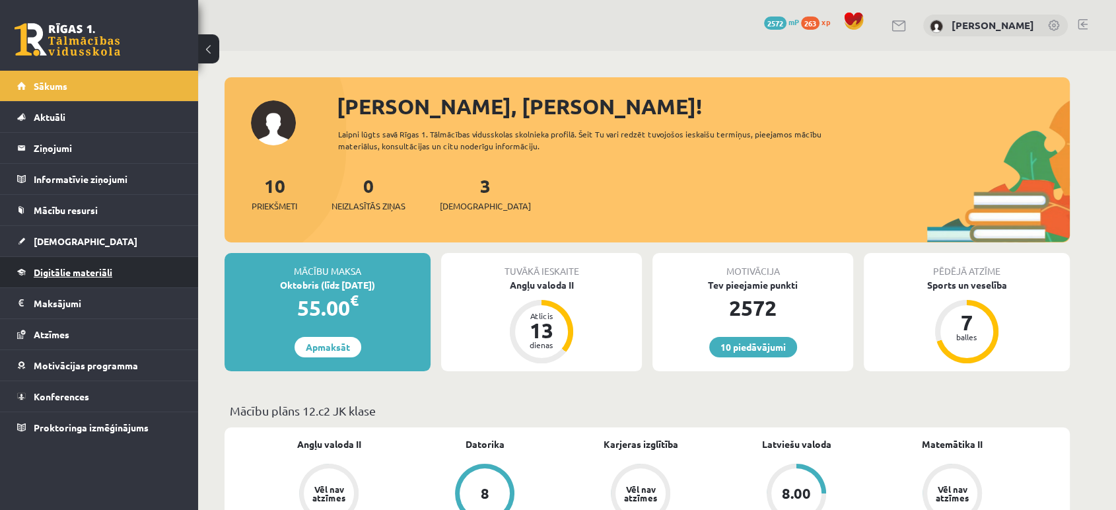
click at [65, 276] on span "Digitālie materiāli" at bounding box center [73, 272] width 79 height 12
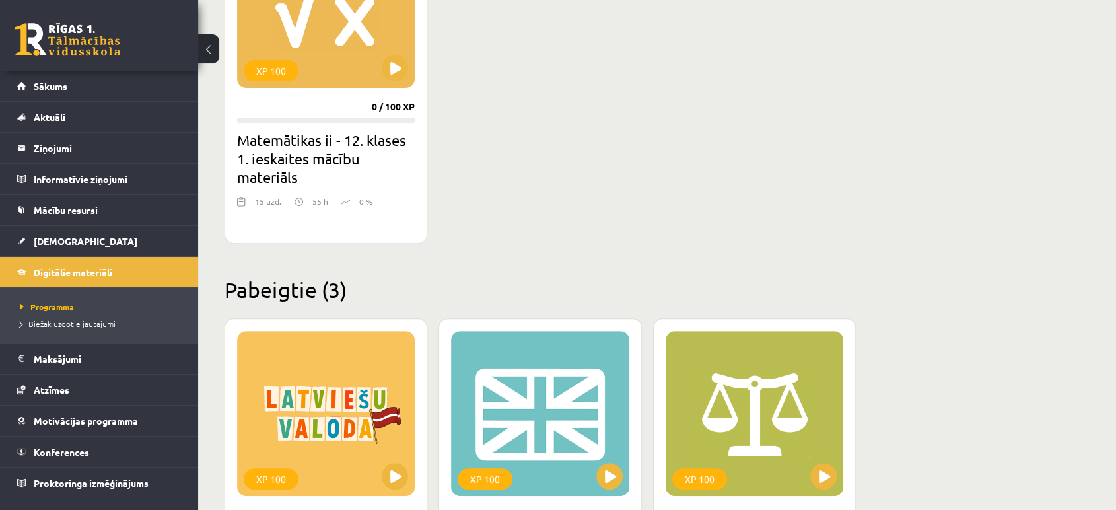
scroll to position [470, 0]
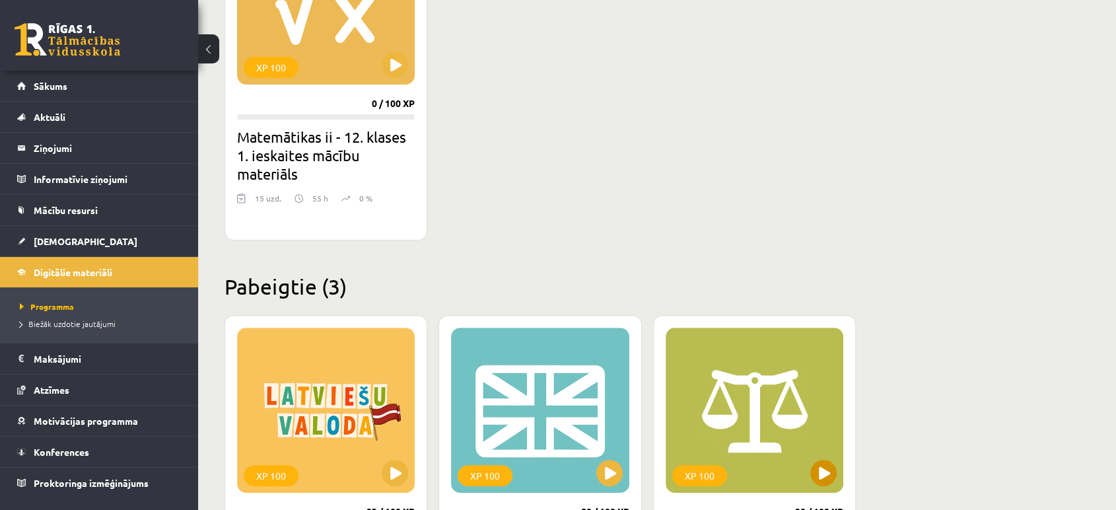
click at [763, 406] on div "XP 100" at bounding box center [755, 410] width 178 height 165
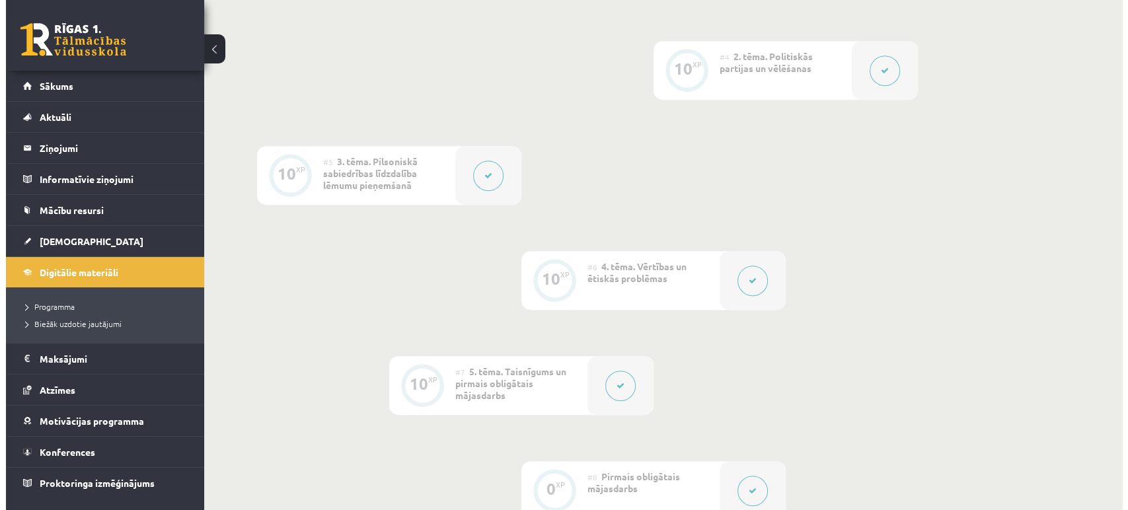
scroll to position [657, 0]
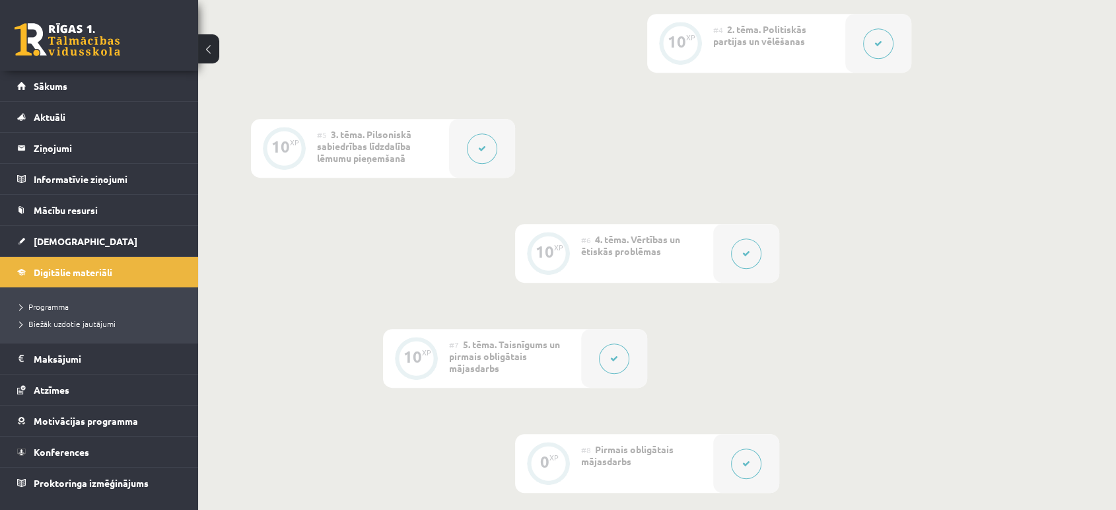
click at [744, 254] on icon at bounding box center [746, 254] width 8 height 8
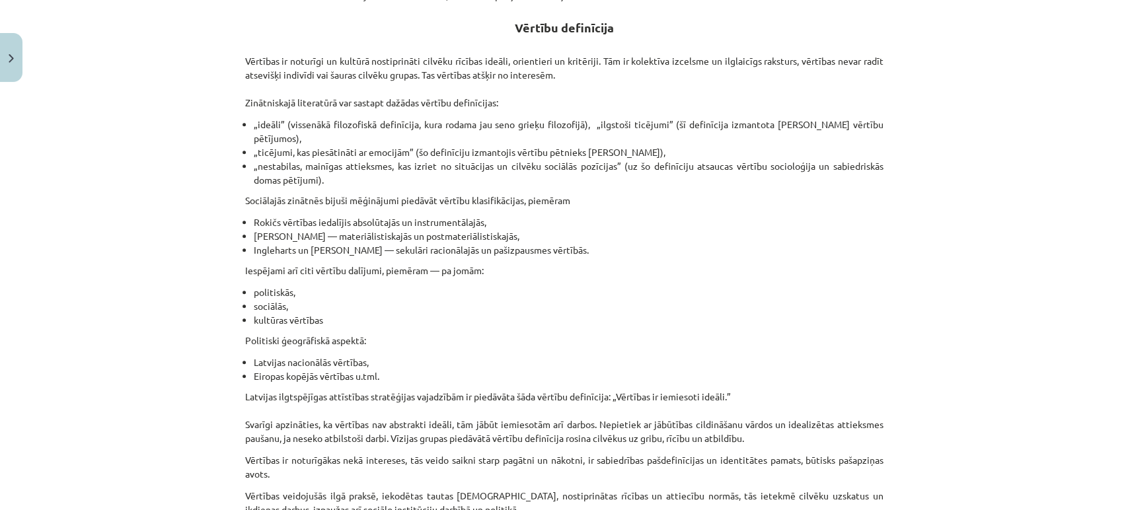
scroll to position [824, 0]
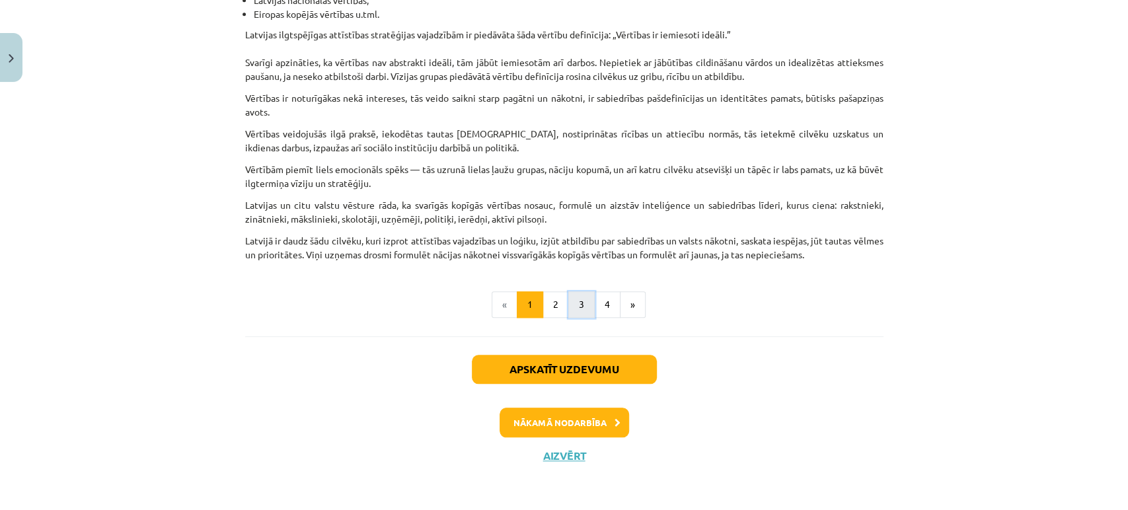
click at [577, 300] on button "3" at bounding box center [581, 304] width 26 height 26
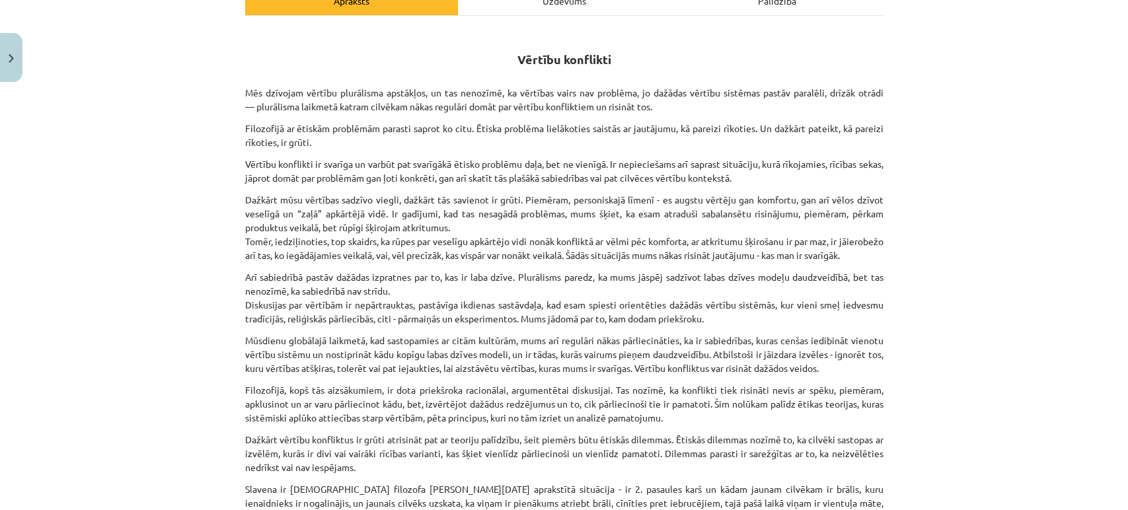
scroll to position [485, 0]
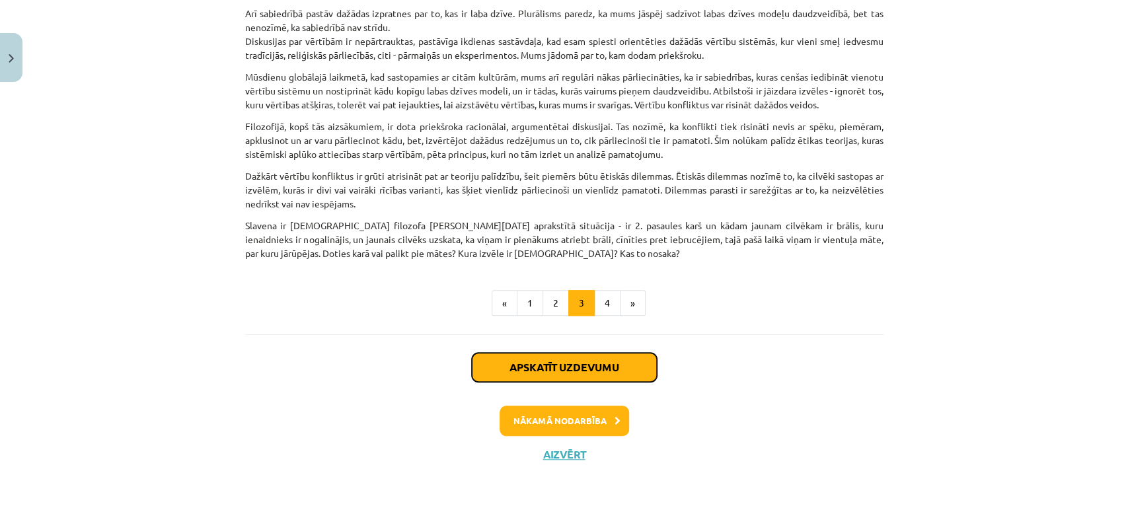
click at [571, 367] on button "Apskatīt uzdevumu" at bounding box center [564, 367] width 185 height 29
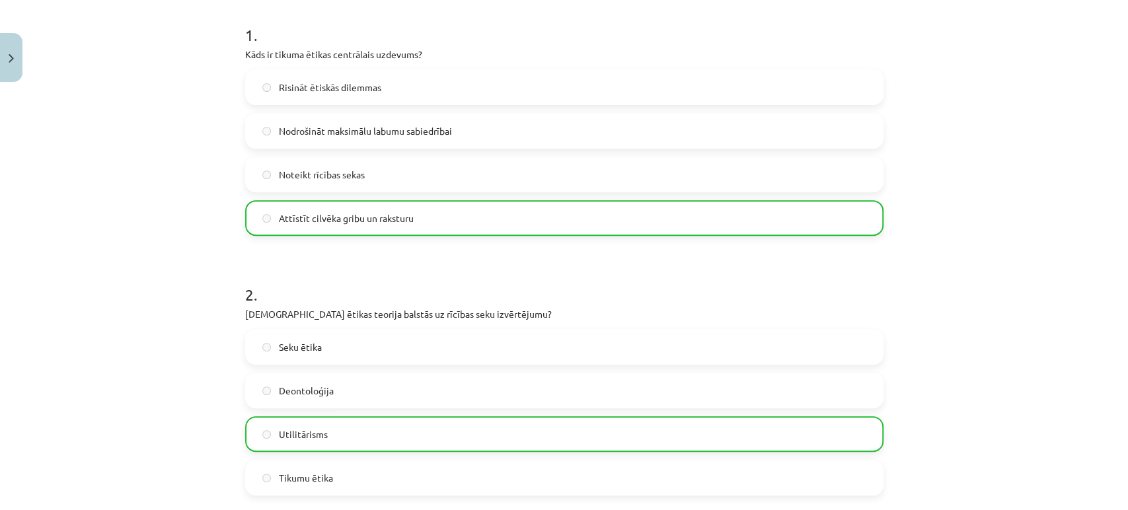
scroll to position [261, 0]
